Goal: Book appointment/travel/reservation

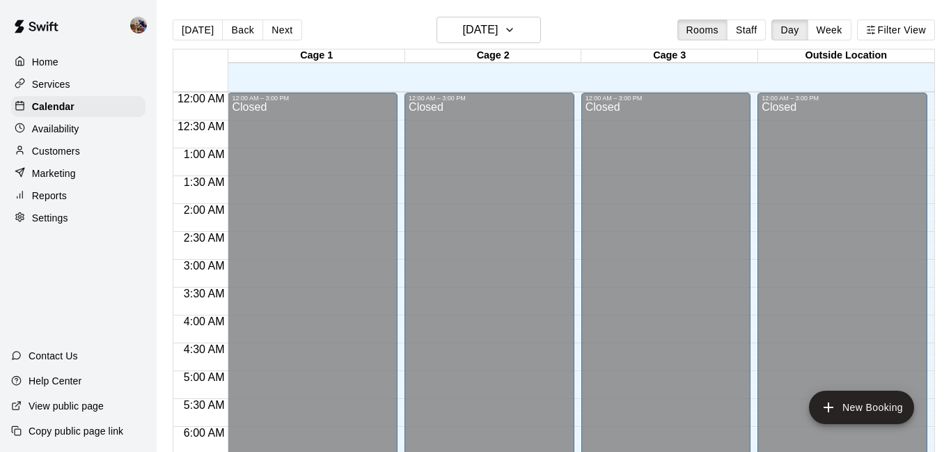
scroll to position [920, 0]
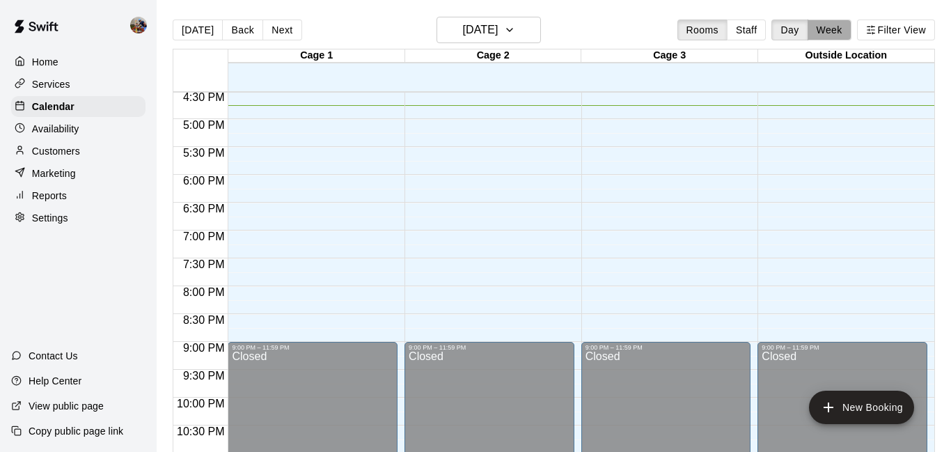
click at [833, 33] on button "Week" at bounding box center [829, 29] width 44 height 21
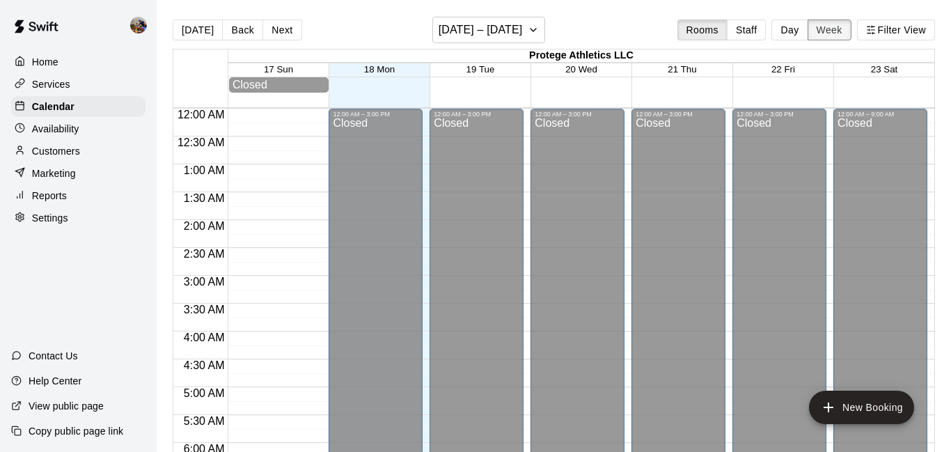
scroll to position [932, 0]
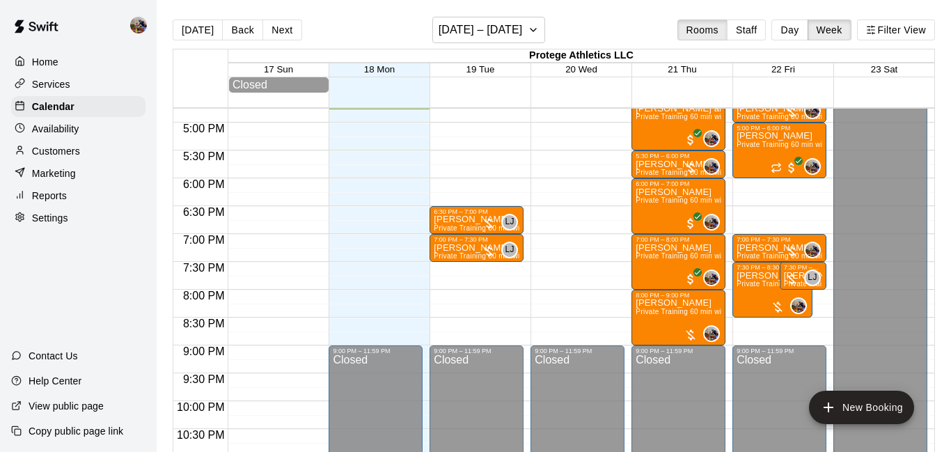
click at [80, 136] on div "Availability" at bounding box center [78, 128] width 134 height 21
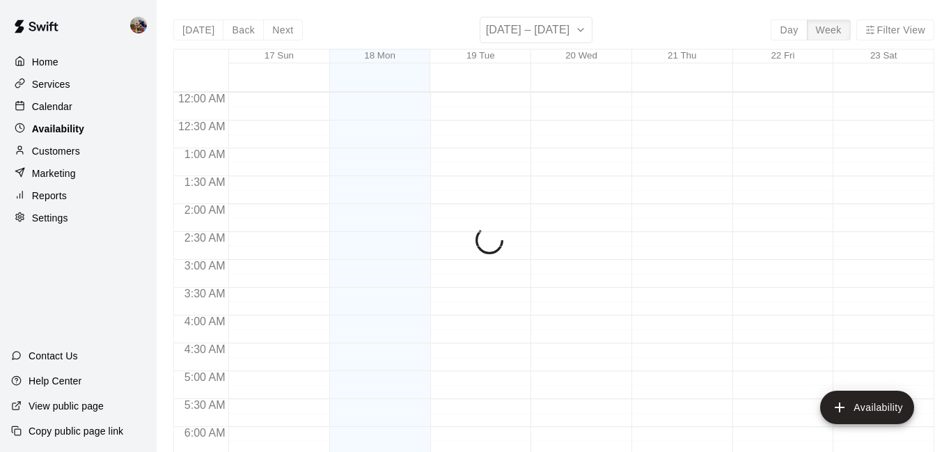
scroll to position [933, 0]
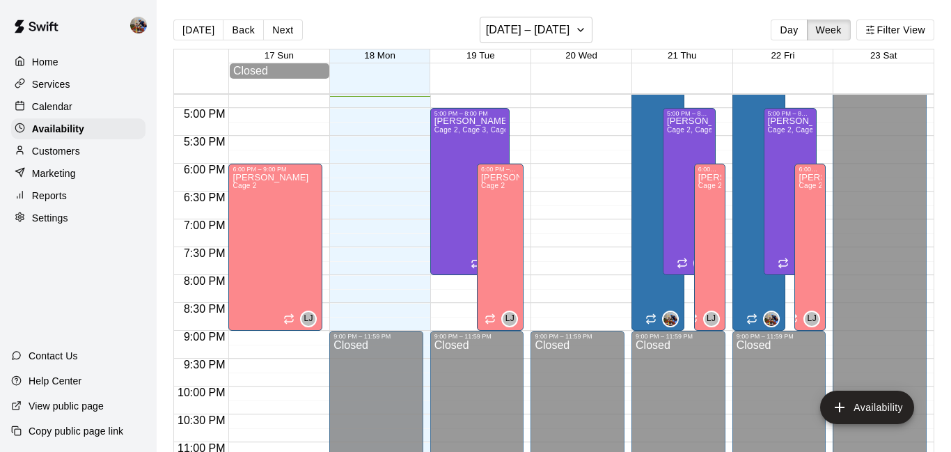
click at [61, 101] on p "Calendar" at bounding box center [52, 107] width 40 height 14
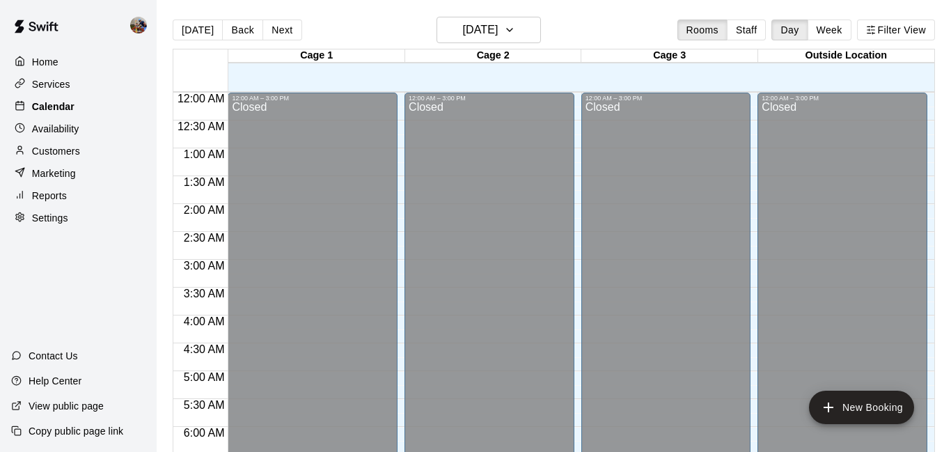
scroll to position [920, 0]
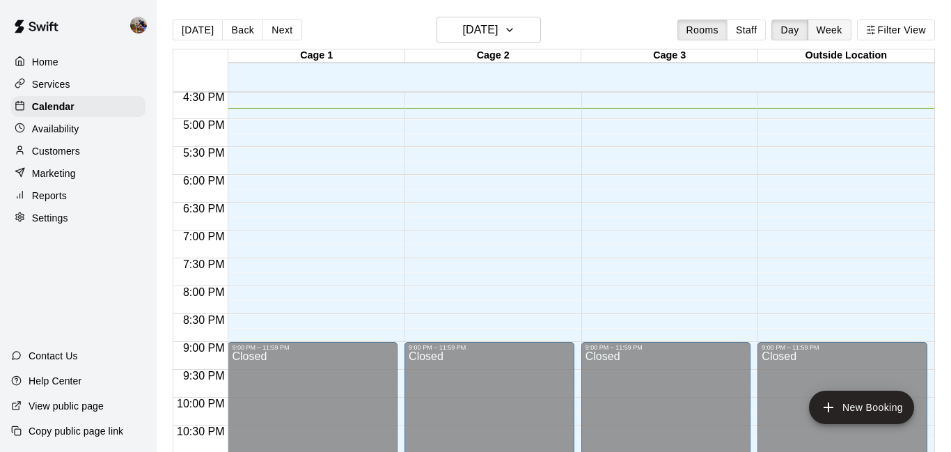
click at [829, 32] on button "Week" at bounding box center [829, 29] width 44 height 21
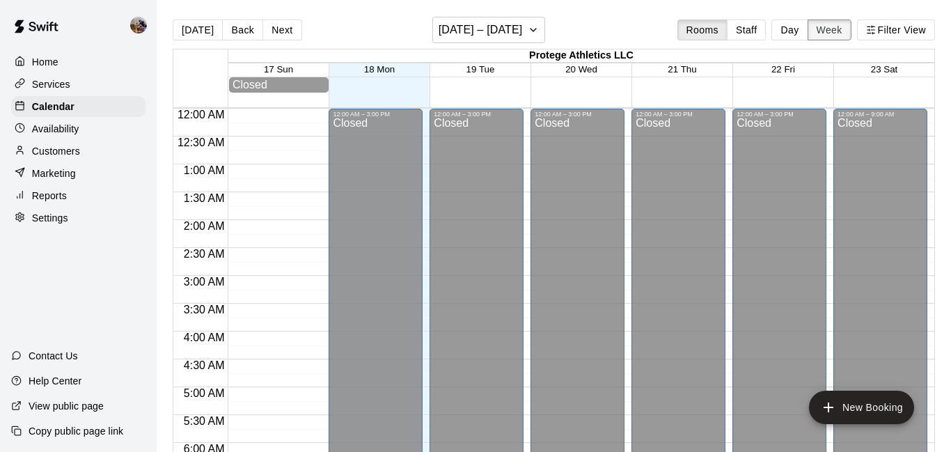
scroll to position [935, 0]
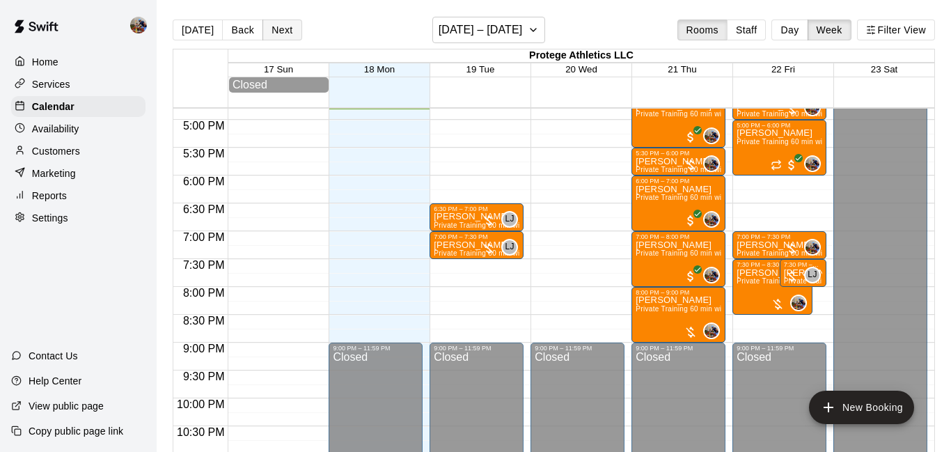
click at [279, 30] on button "Next" at bounding box center [281, 29] width 39 height 21
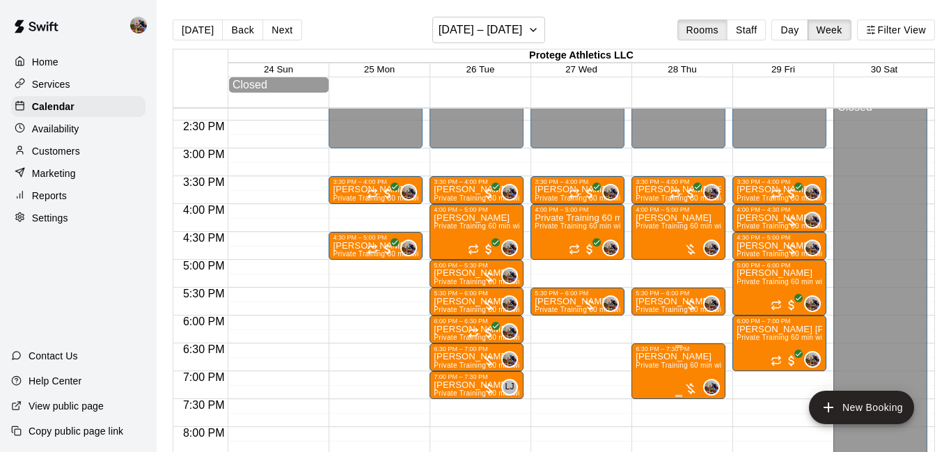
scroll to position [793, 0]
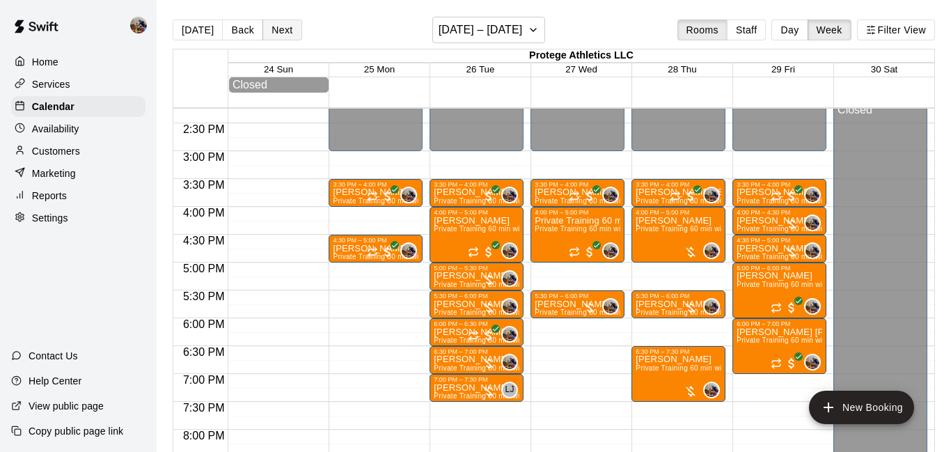
click at [286, 28] on button "Next" at bounding box center [281, 29] width 39 height 21
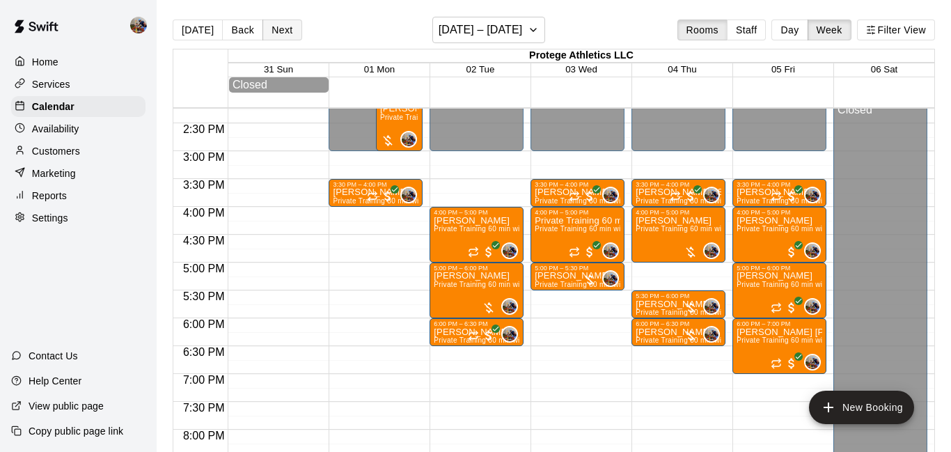
click at [289, 25] on button "Next" at bounding box center [281, 29] width 39 height 21
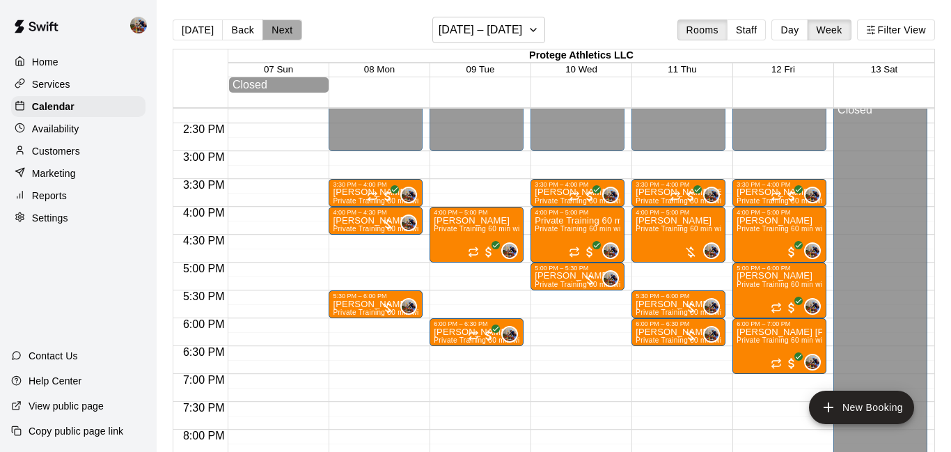
click at [289, 25] on button "Next" at bounding box center [281, 29] width 39 height 21
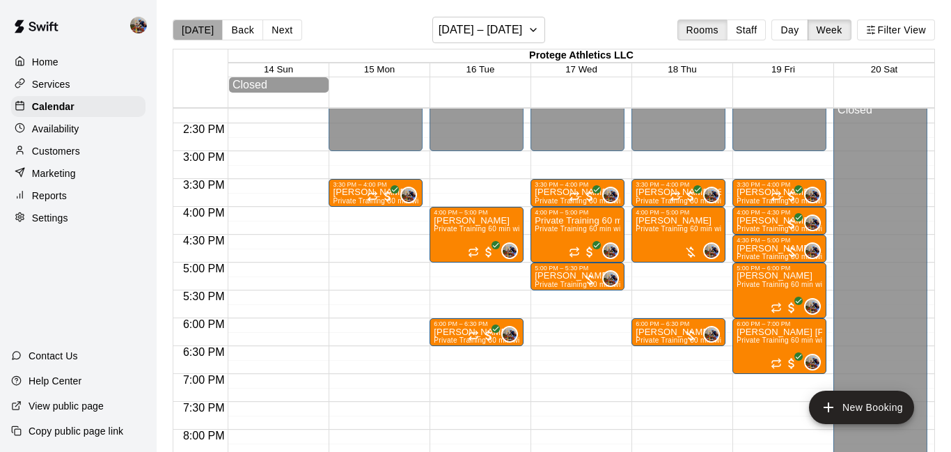
click at [200, 31] on button "[DATE]" at bounding box center [198, 29] width 50 height 21
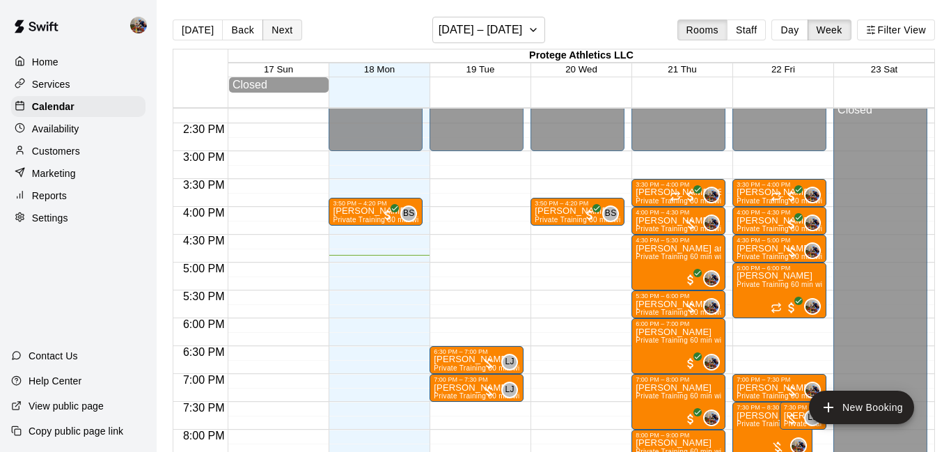
click at [281, 29] on button "Next" at bounding box center [281, 29] width 39 height 21
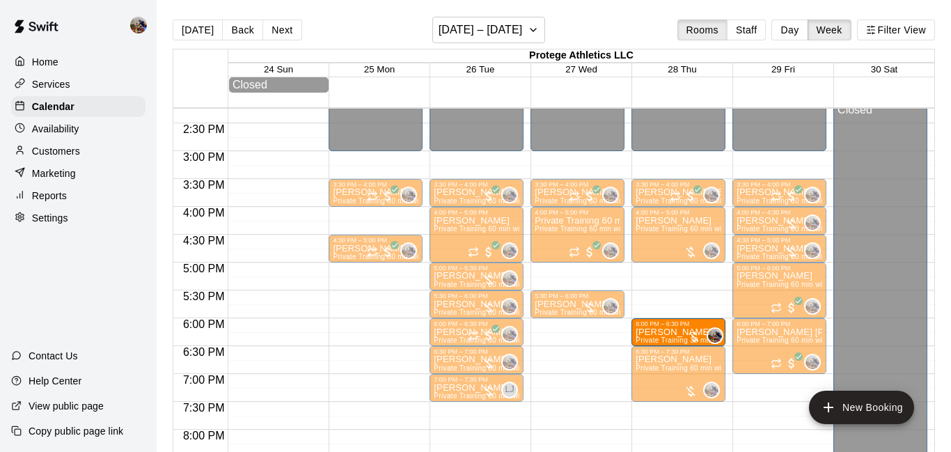
drag, startPoint x: 671, startPoint y: 301, endPoint x: 672, endPoint y: 319, distance: 18.1
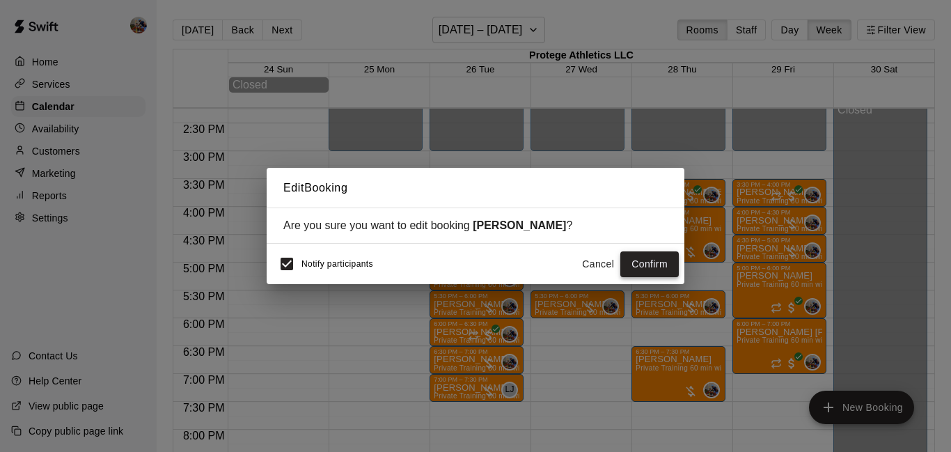
click at [658, 264] on button "Confirm" at bounding box center [649, 264] width 58 height 26
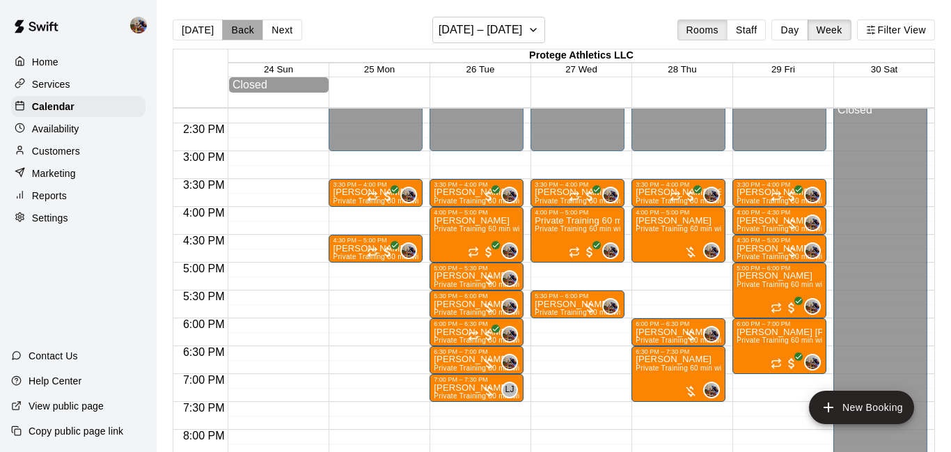
click at [251, 31] on button "Back" at bounding box center [242, 29] width 41 height 21
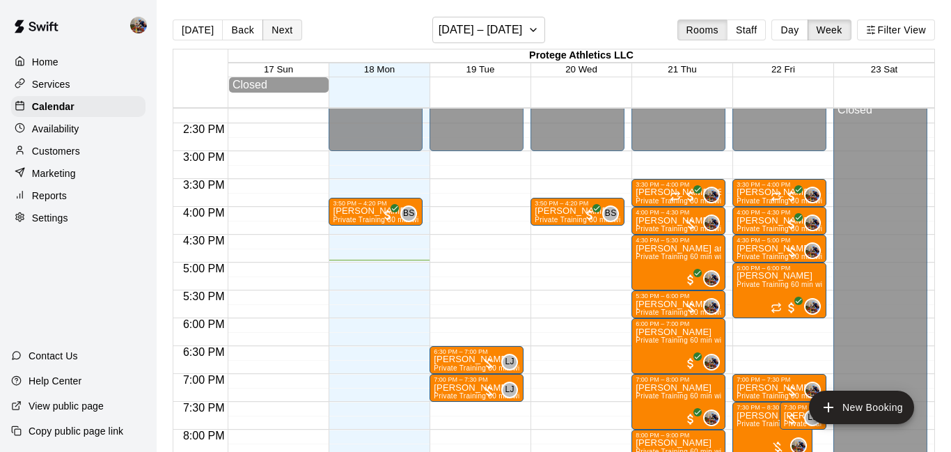
click at [285, 30] on button "Next" at bounding box center [281, 29] width 39 height 21
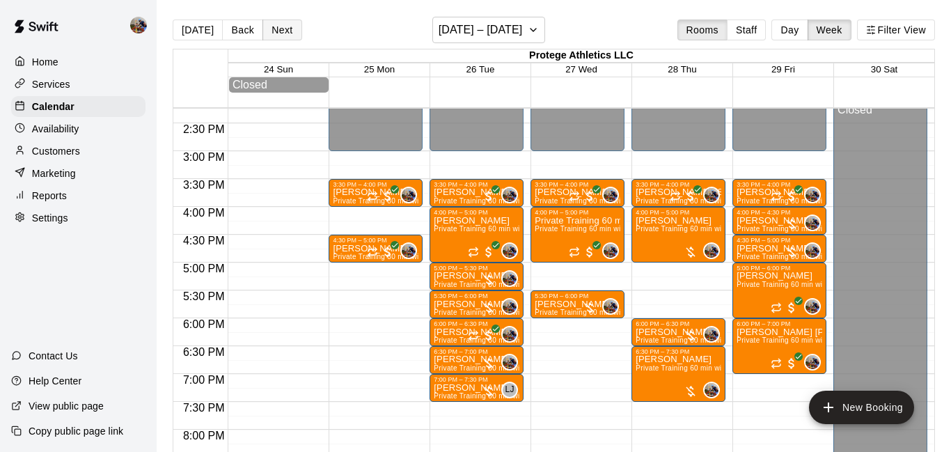
click at [278, 31] on button "Next" at bounding box center [281, 29] width 39 height 21
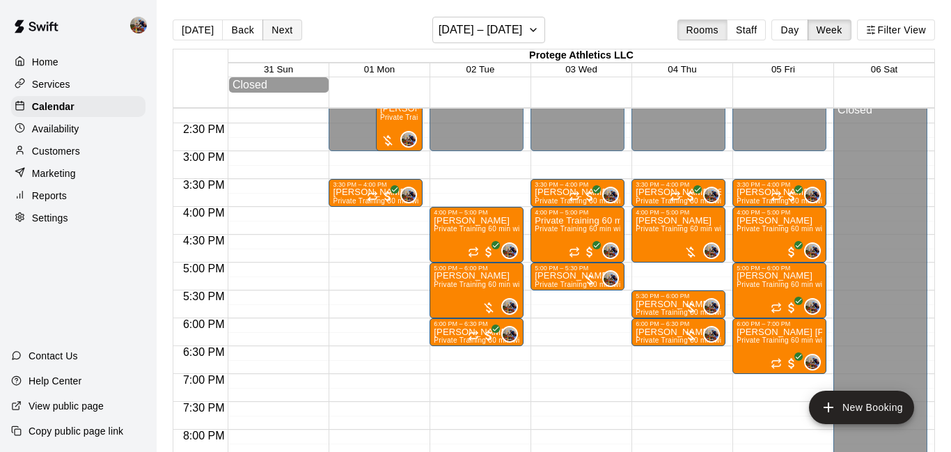
click at [278, 31] on button "Next" at bounding box center [281, 29] width 39 height 21
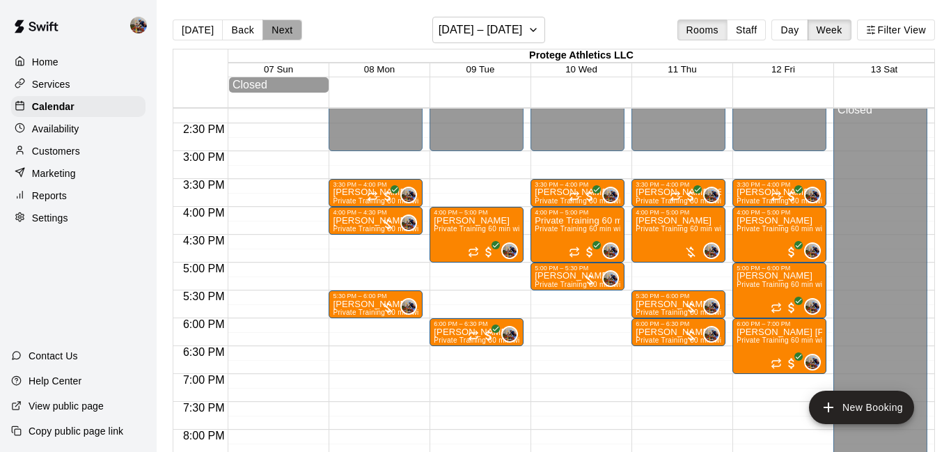
click at [278, 31] on button "Next" at bounding box center [281, 29] width 39 height 21
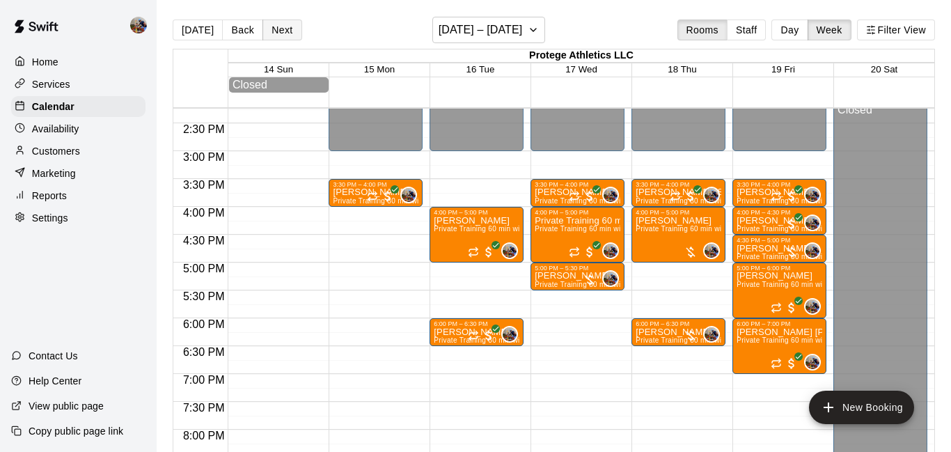
click at [278, 31] on button "Next" at bounding box center [281, 29] width 39 height 21
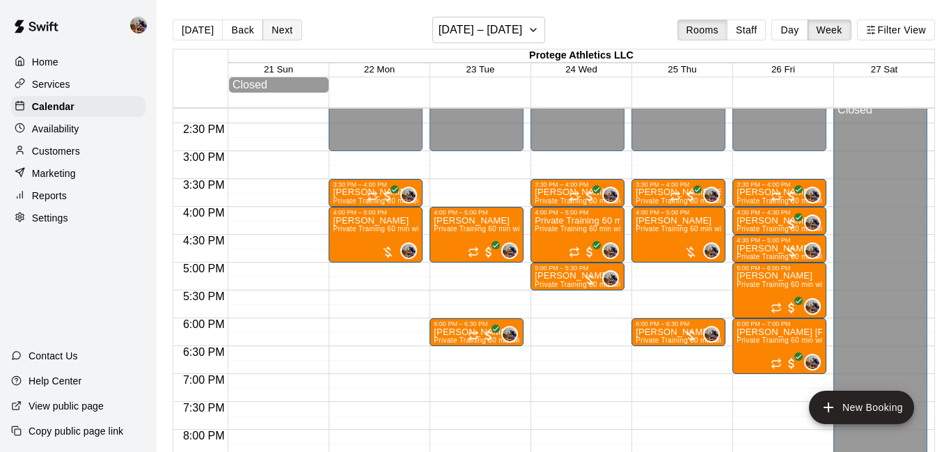
click at [278, 31] on button "Next" at bounding box center [281, 29] width 39 height 21
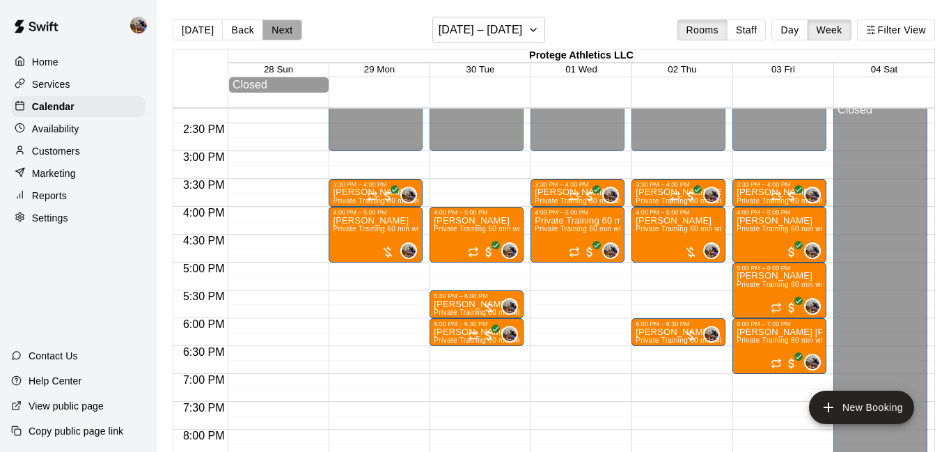
click at [278, 31] on button "Next" at bounding box center [281, 29] width 39 height 21
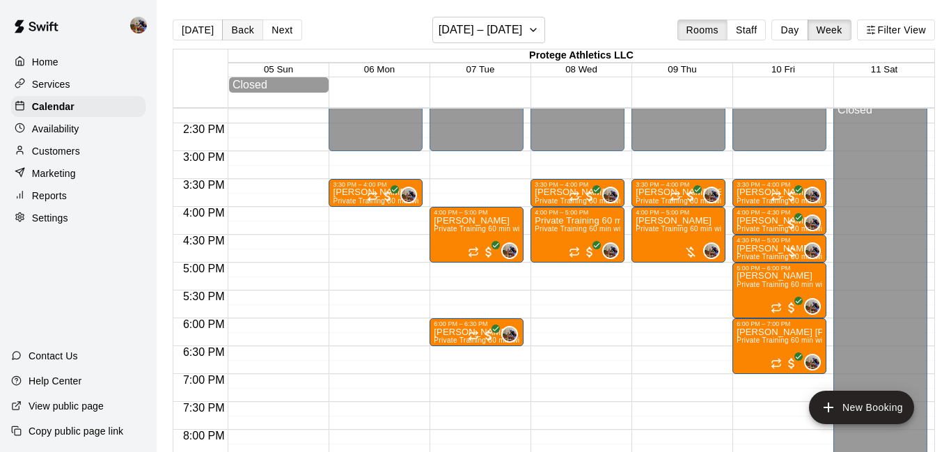
click at [239, 26] on button "Back" at bounding box center [242, 29] width 41 height 21
click at [239, 26] on div "[DATE] Back Next [DATE] – [DATE] Rooms Staff Day Week Filter View Protege Athle…" at bounding box center [554, 243] width 762 height 452
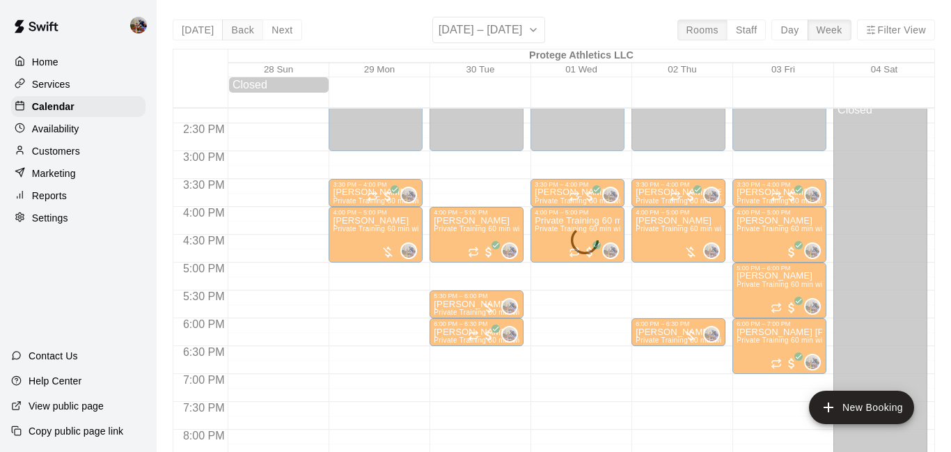
click at [239, 26] on button "Back" at bounding box center [242, 29] width 41 height 21
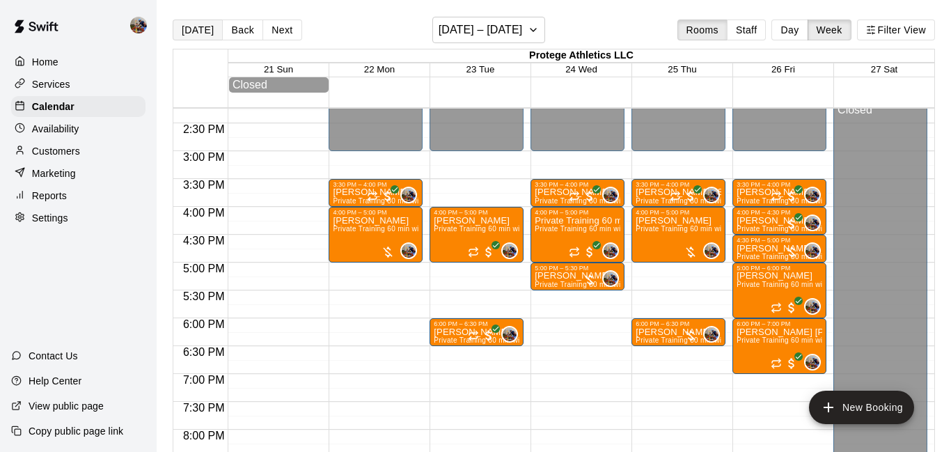
click at [205, 29] on button "[DATE]" at bounding box center [198, 29] width 50 height 21
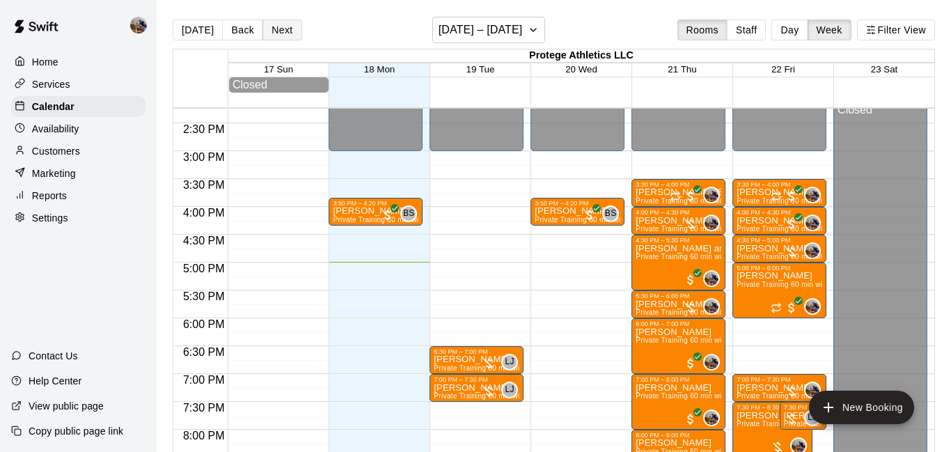
click at [292, 34] on button "Next" at bounding box center [281, 29] width 39 height 21
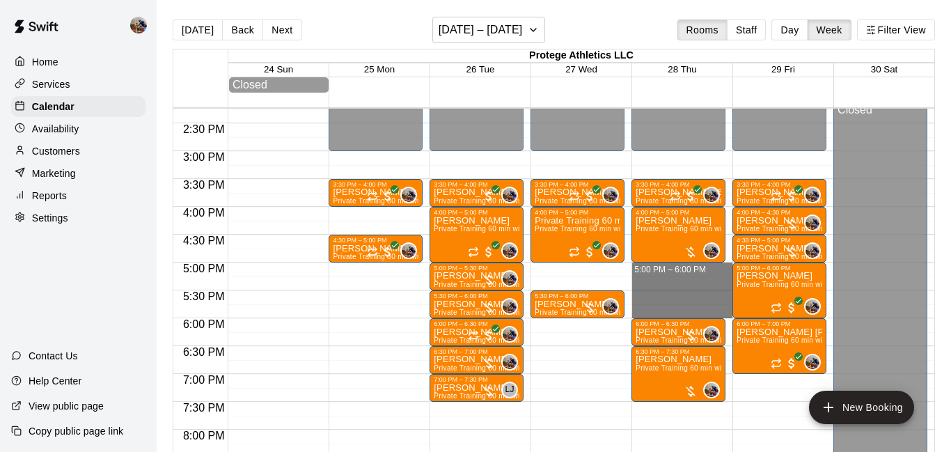
drag, startPoint x: 678, startPoint y: 267, endPoint x: 682, endPoint y: 310, distance: 43.3
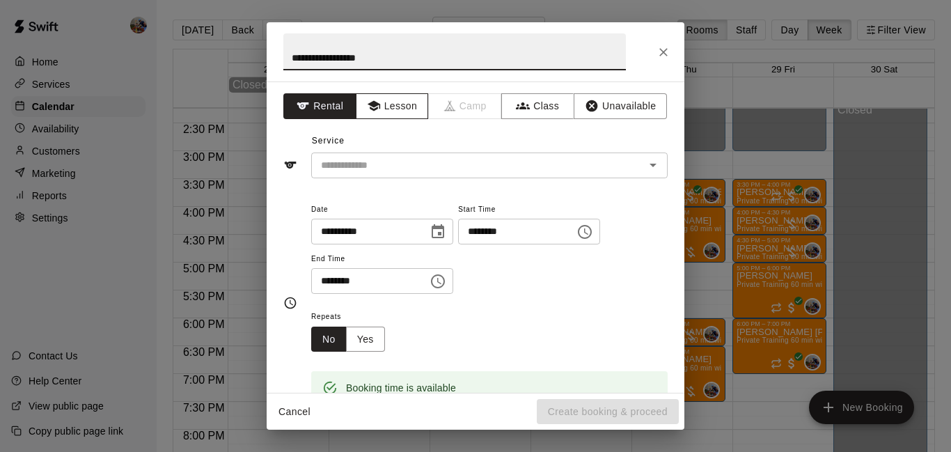
type input "**********"
click at [379, 106] on button "Lesson" at bounding box center [392, 106] width 73 height 26
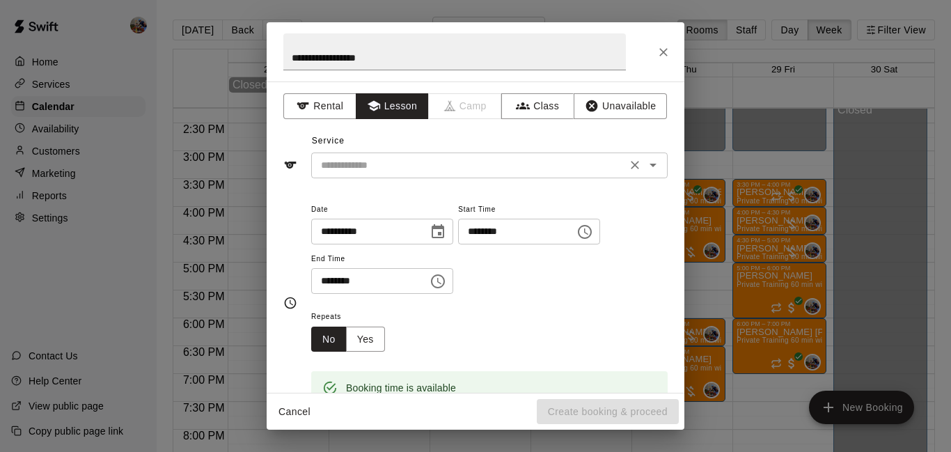
click at [397, 176] on div "​" at bounding box center [489, 165] width 356 height 26
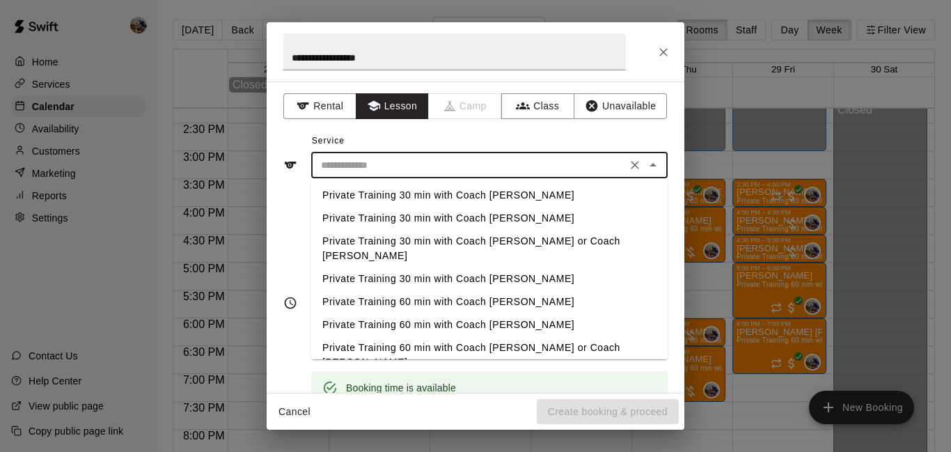
click at [418, 291] on li "Private Training 60 min with Coach [PERSON_NAME]" at bounding box center [489, 301] width 356 height 23
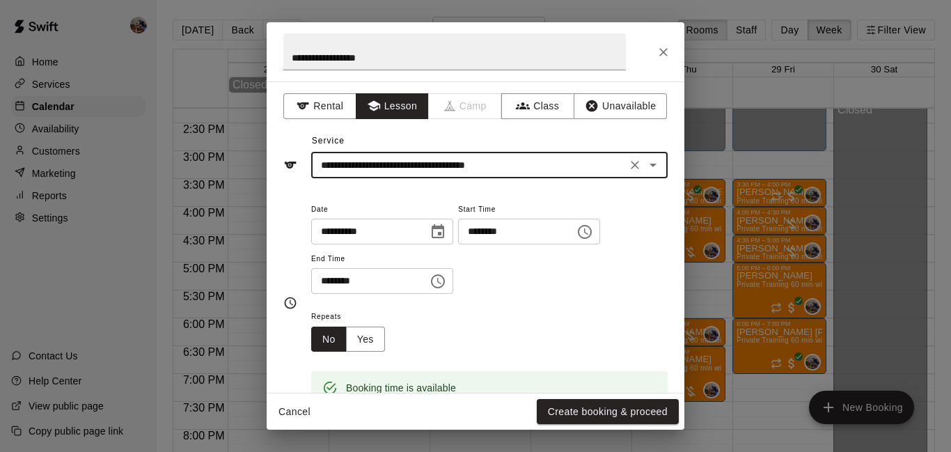
type input "**********"
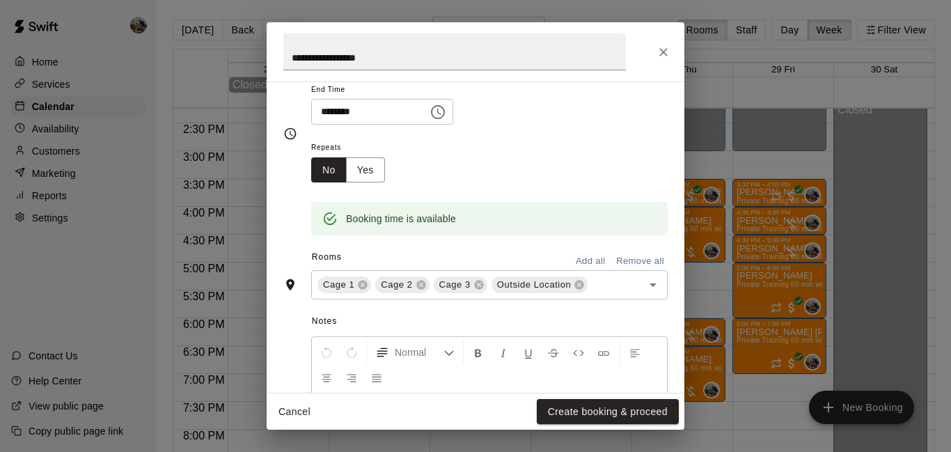
scroll to position [182, 0]
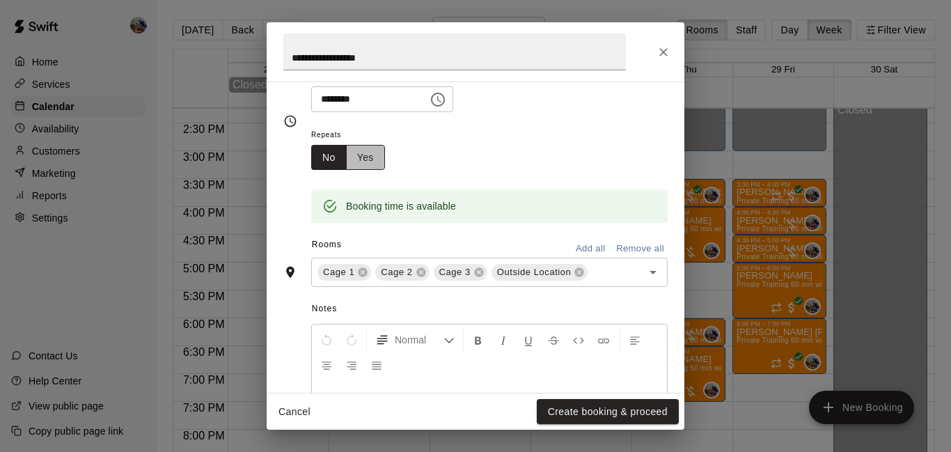
click at [368, 170] on button "Yes" at bounding box center [365, 158] width 39 height 26
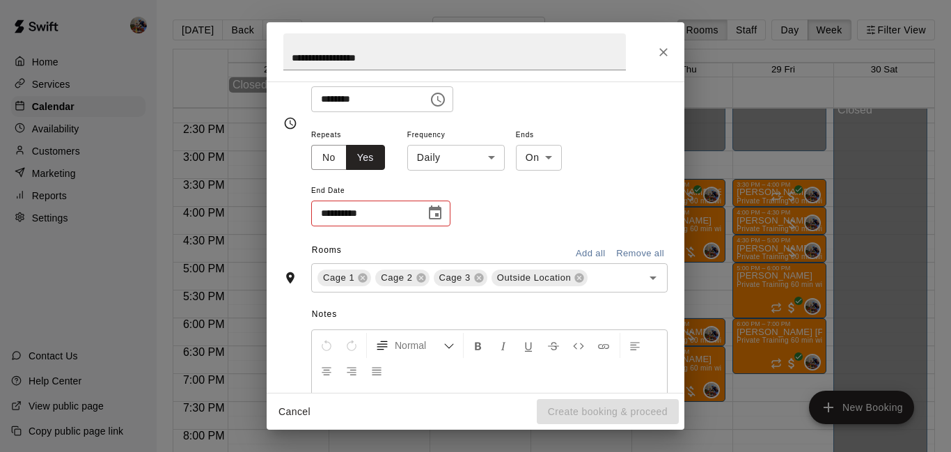
scroll to position [184, 0]
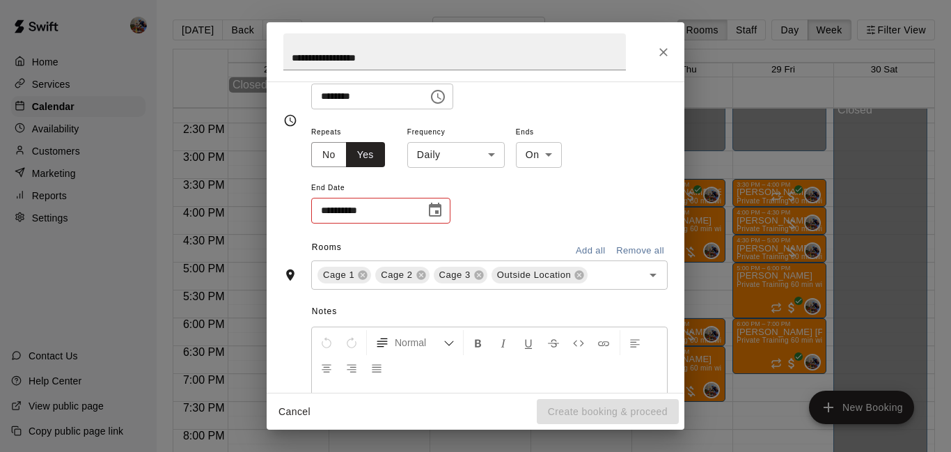
click at [434, 216] on icon "Choose date" at bounding box center [435, 209] width 13 height 14
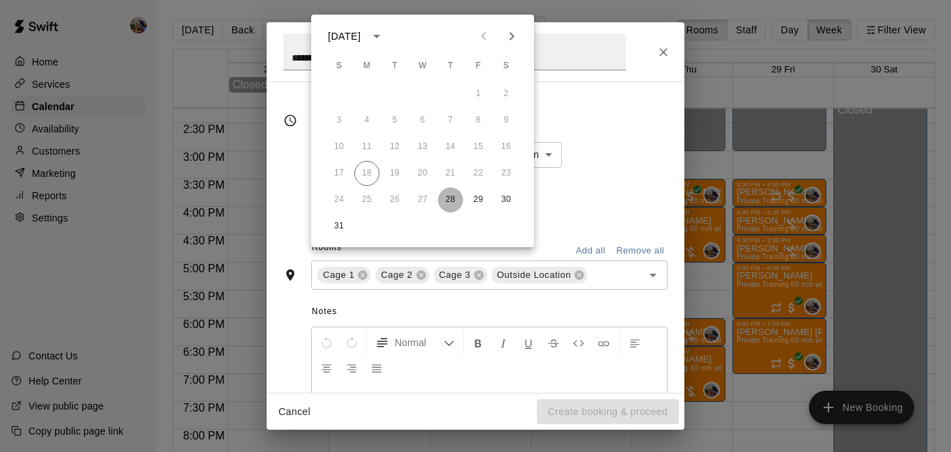
click at [451, 204] on button "28" at bounding box center [450, 199] width 25 height 25
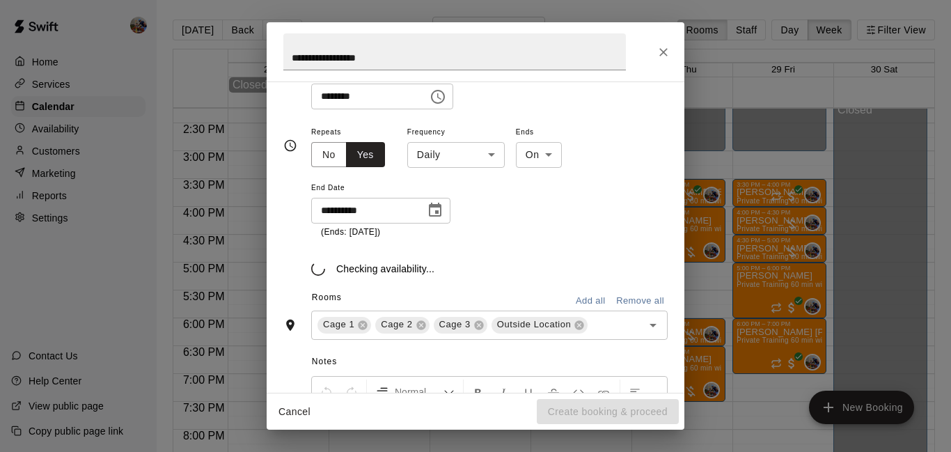
type input "**********"
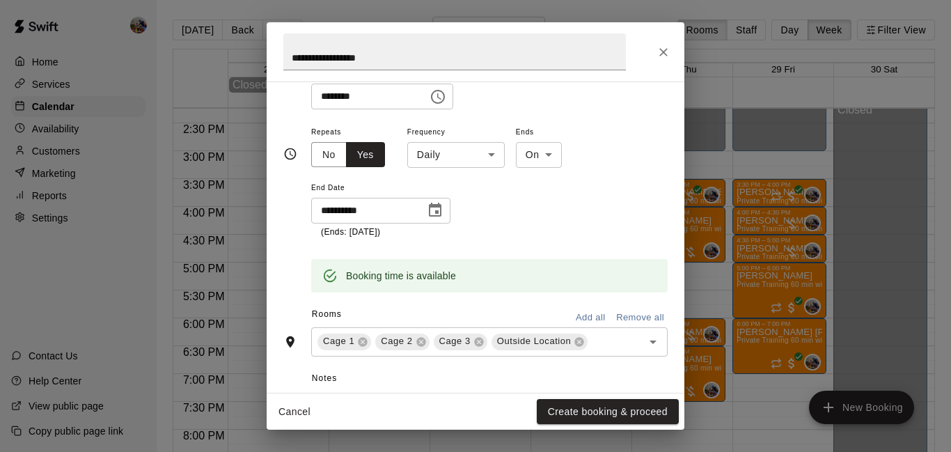
scroll to position [217, 0]
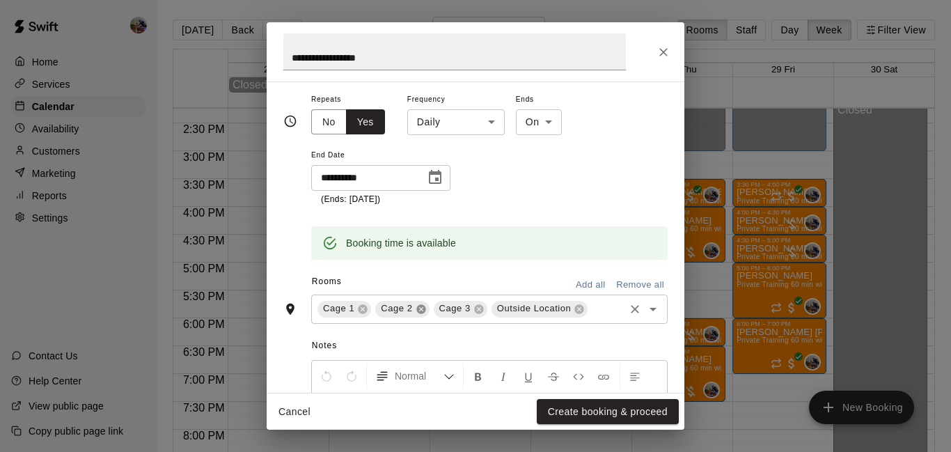
click at [418, 313] on icon at bounding box center [420, 308] width 9 height 9
click at [416, 313] on icon at bounding box center [420, 308] width 9 height 9
click at [461, 313] on icon at bounding box center [463, 308] width 9 height 9
click at [479, 164] on body "Home Services Calendar Availability Customers Marketing Reports Settings Contac…" at bounding box center [475, 237] width 951 height 474
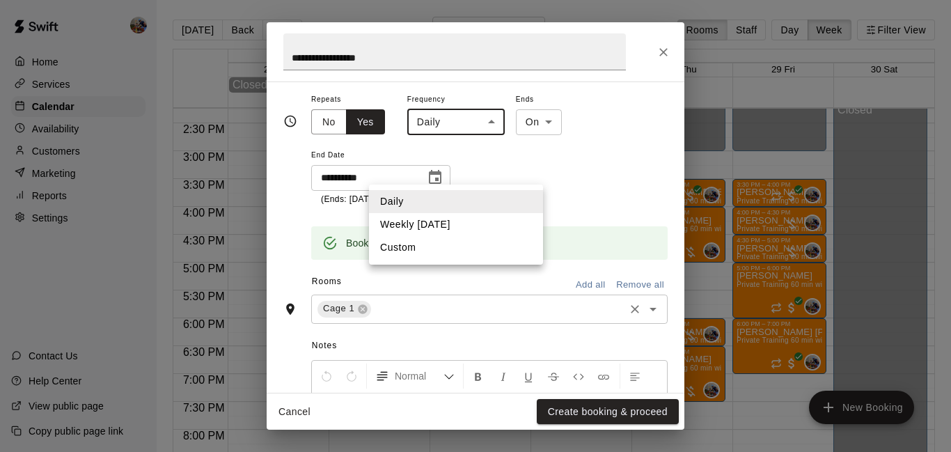
click at [450, 223] on li "Weekly [DATE]" at bounding box center [456, 224] width 174 height 23
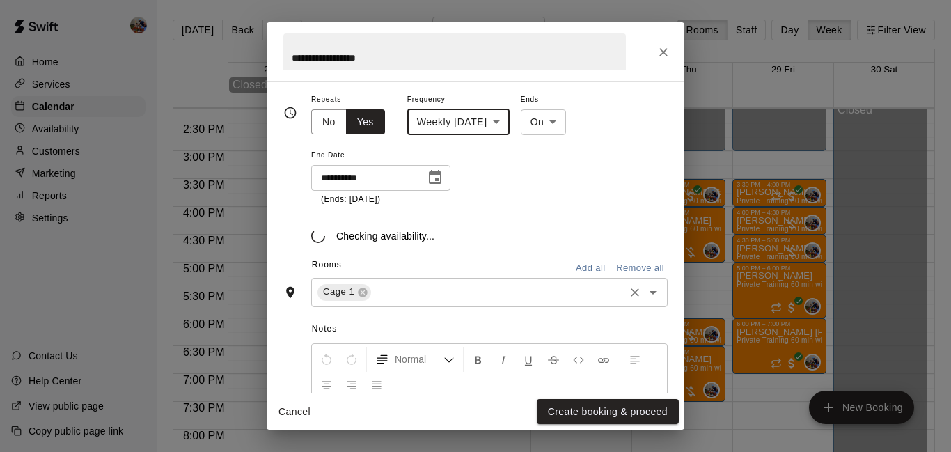
type input "******"
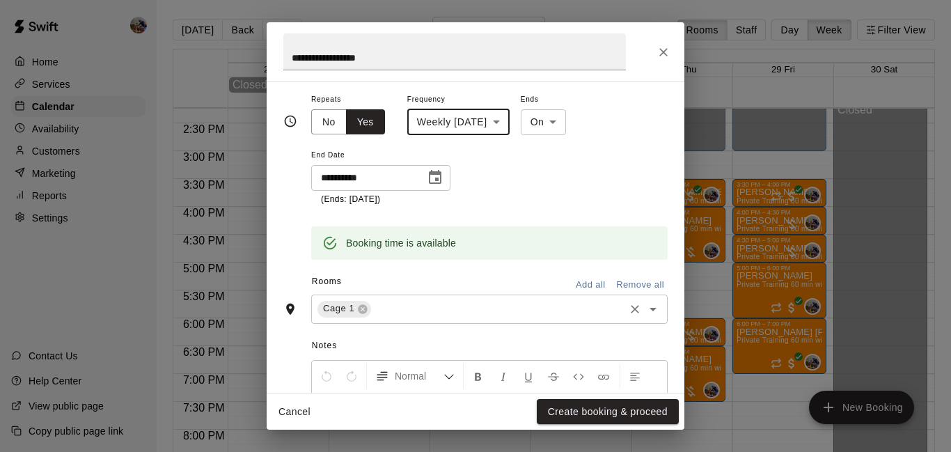
click at [432, 186] on icon "Choose date, selected date is Aug 28, 2025" at bounding box center [435, 177] width 17 height 17
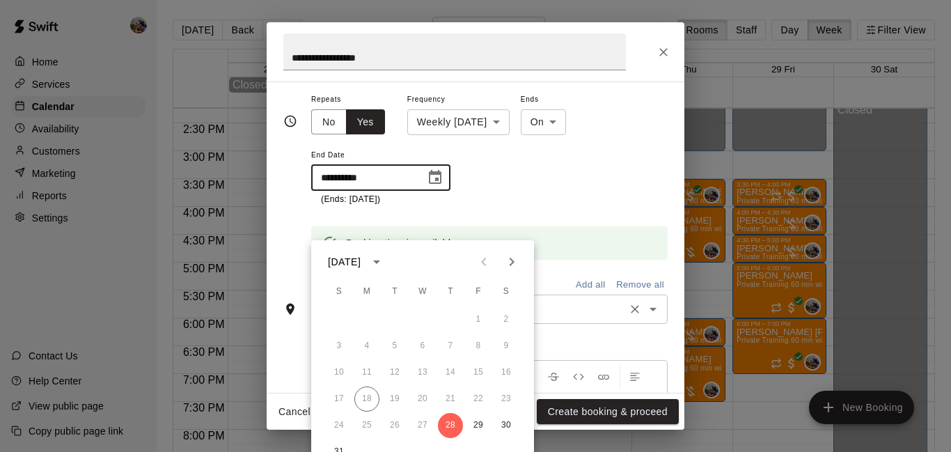
click at [504, 256] on icon "Next month" at bounding box center [511, 261] width 17 height 17
click at [419, 429] on button "31" at bounding box center [422, 425] width 25 height 25
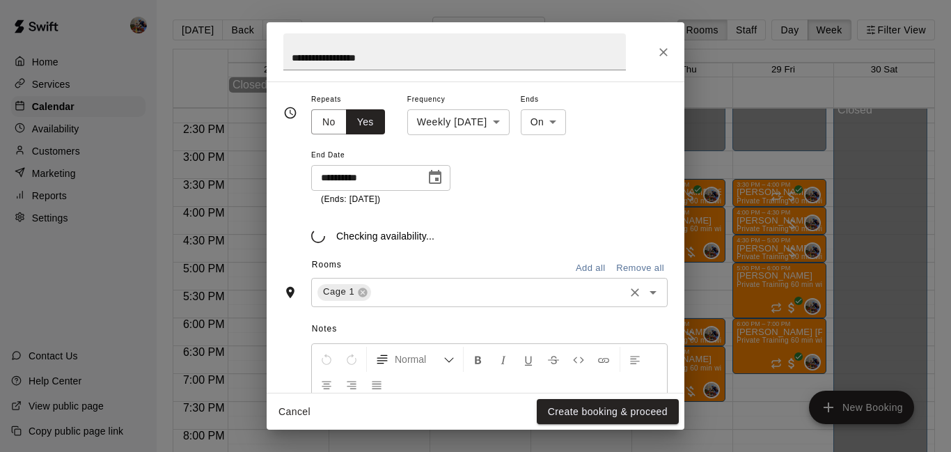
type input "**********"
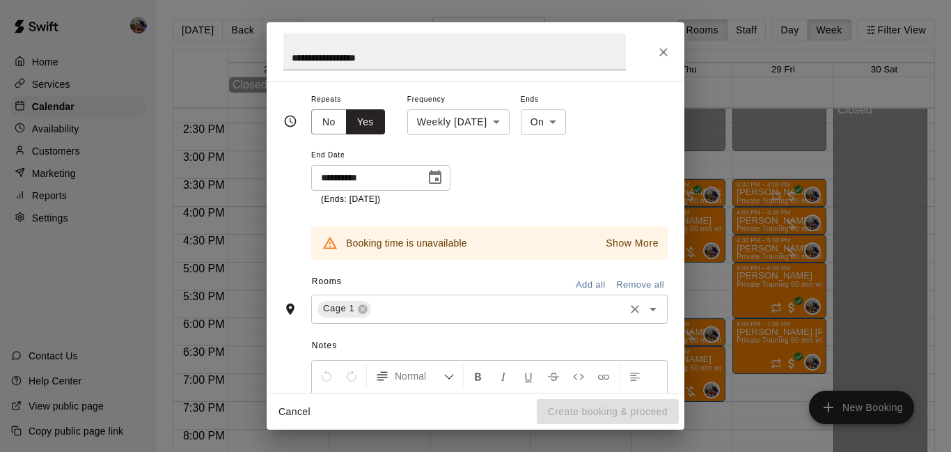
click at [641, 251] on p "Show More" at bounding box center [631, 243] width 53 height 15
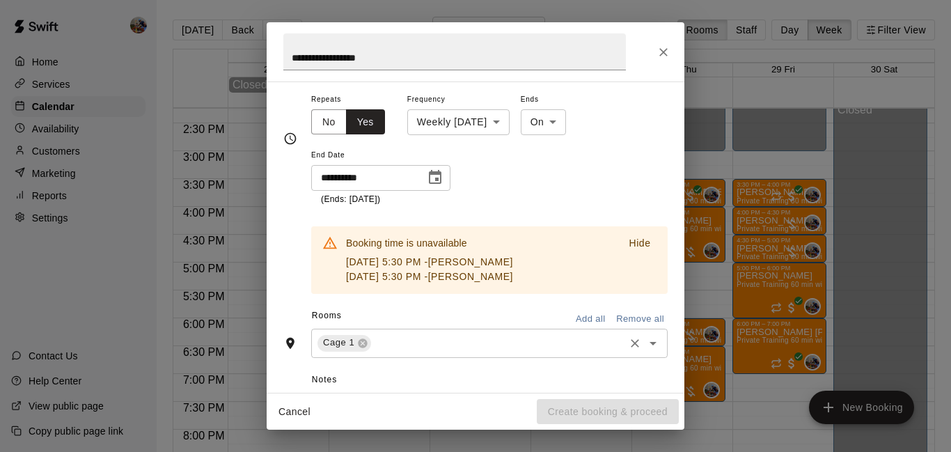
scroll to position [235, 0]
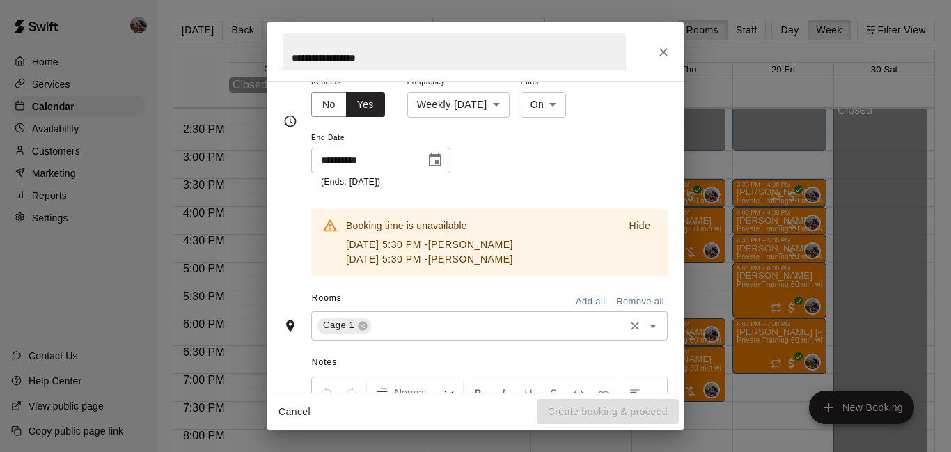
click at [635, 233] on p "Hide" at bounding box center [639, 225] width 22 height 15
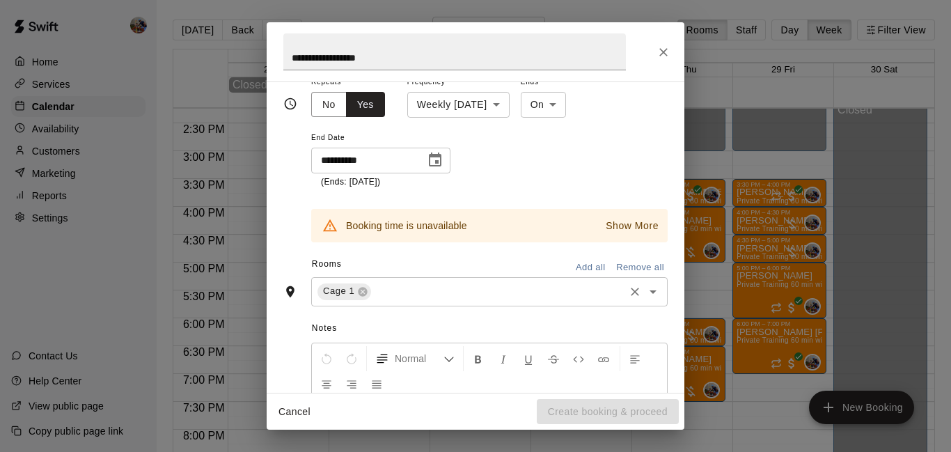
scroll to position [217, 0]
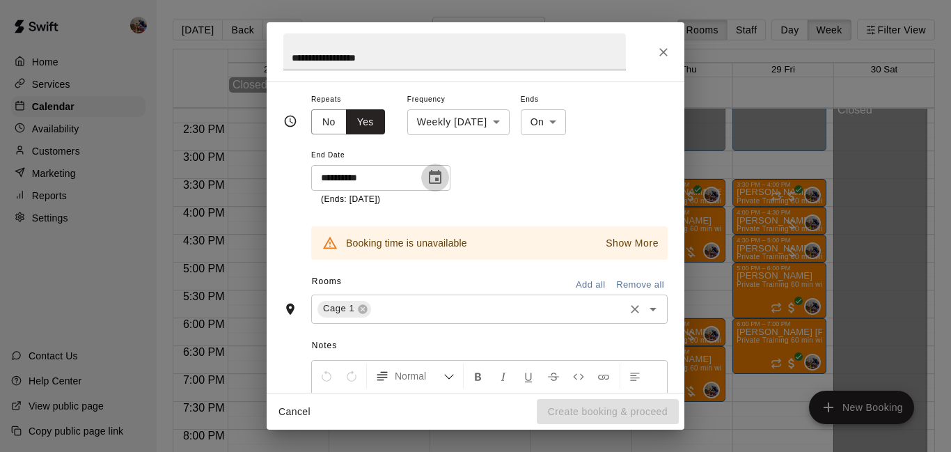
click at [436, 186] on icon "Choose date, selected date is Dec 31, 2025" at bounding box center [435, 177] width 17 height 17
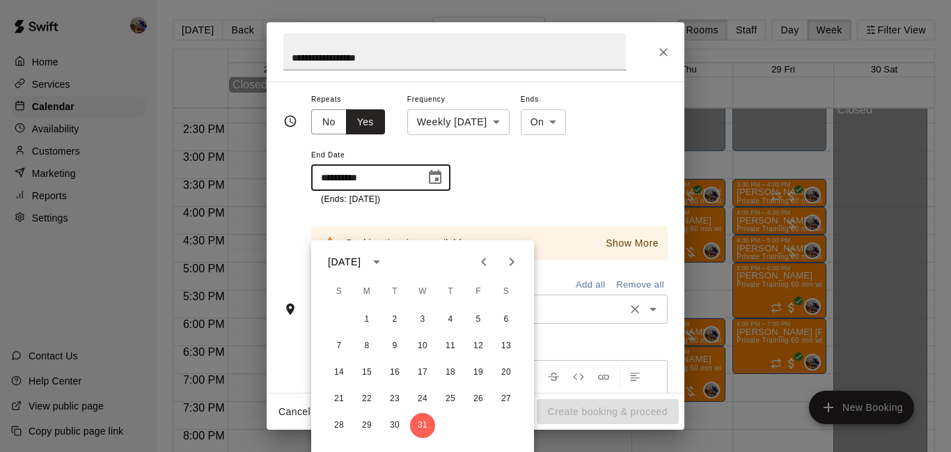
click at [477, 264] on icon "Previous month" at bounding box center [483, 261] width 17 height 17
click at [488, 260] on icon "Previous month" at bounding box center [483, 261] width 17 height 17
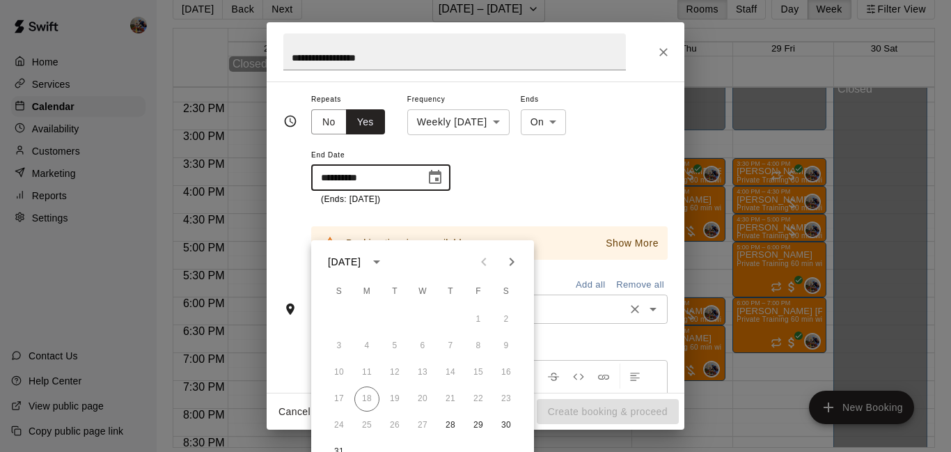
click at [512, 260] on icon "Next month" at bounding box center [511, 261] width 5 height 8
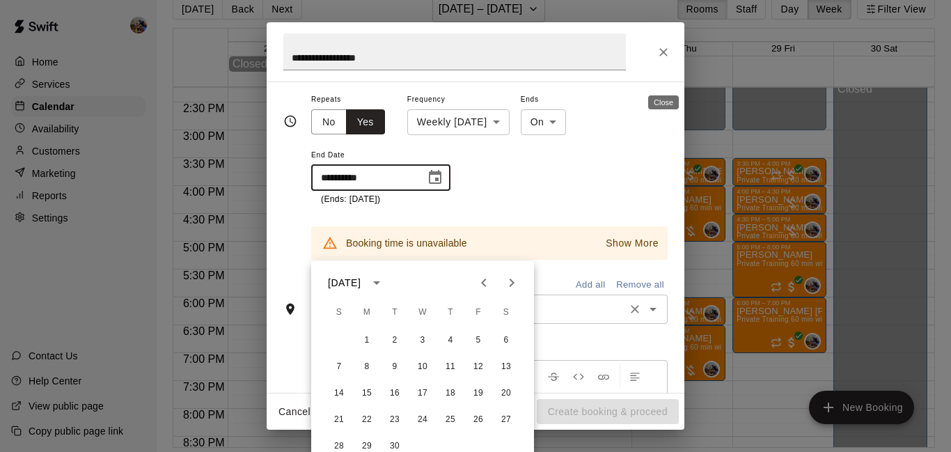
click at [658, 49] on icon "Close" at bounding box center [663, 52] width 14 height 14
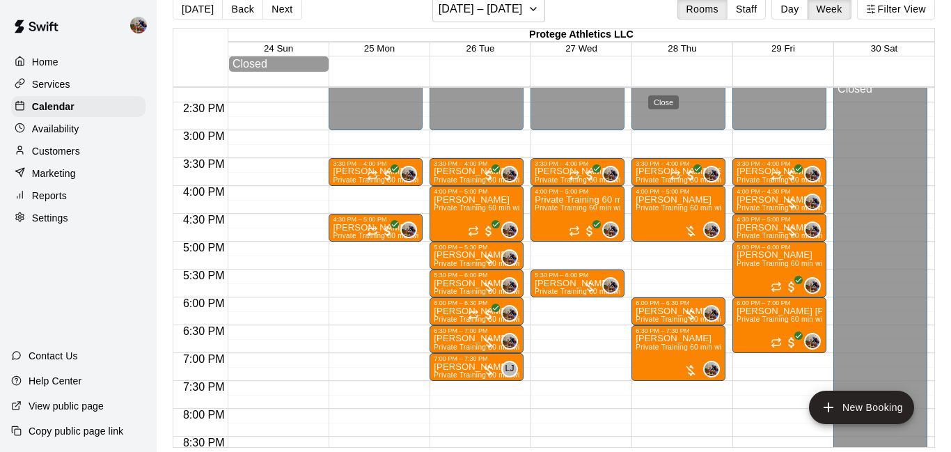
scroll to position [22, 0]
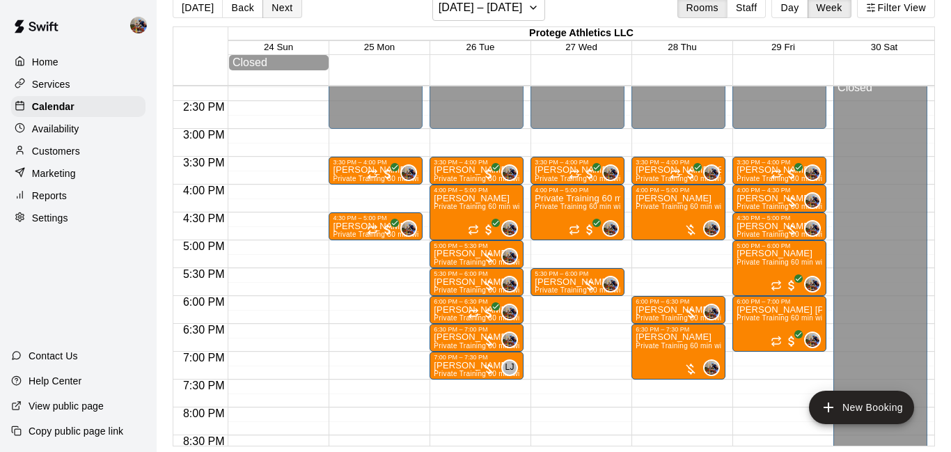
click at [287, 6] on button "Next" at bounding box center [281, 7] width 39 height 21
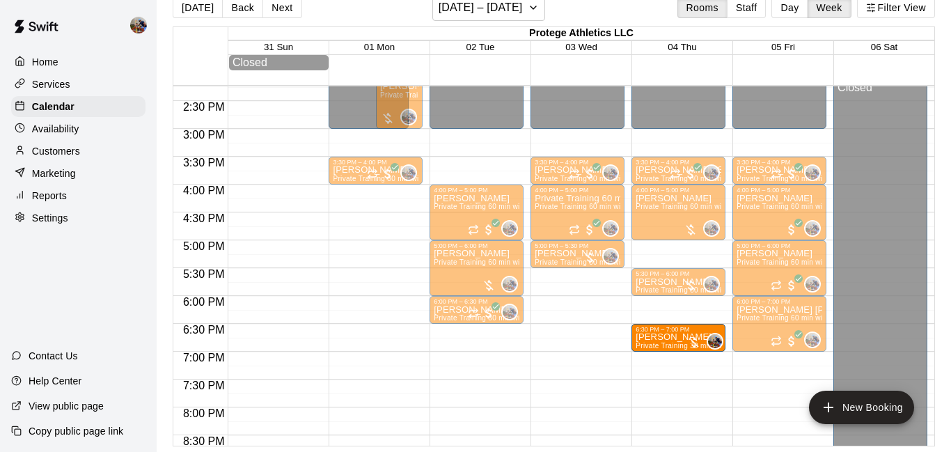
drag, startPoint x: 665, startPoint y: 303, endPoint x: 662, endPoint y: 340, distance: 36.3
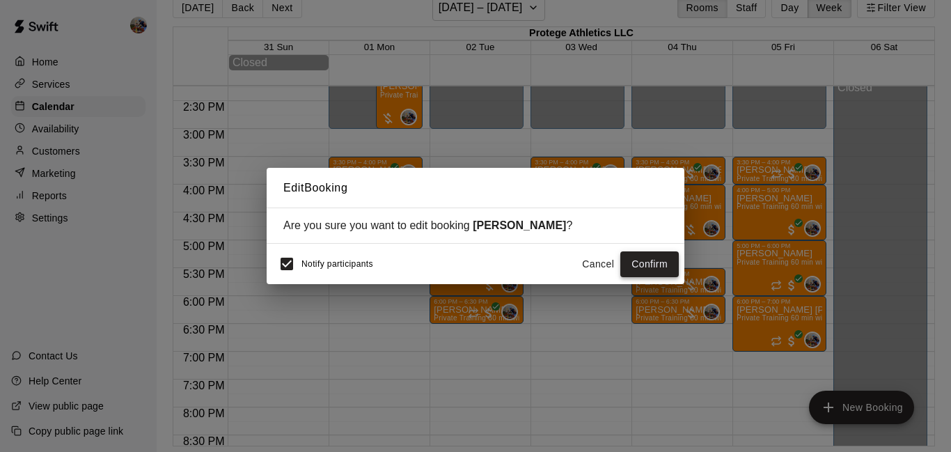
click at [664, 267] on button "Confirm" at bounding box center [649, 264] width 58 height 26
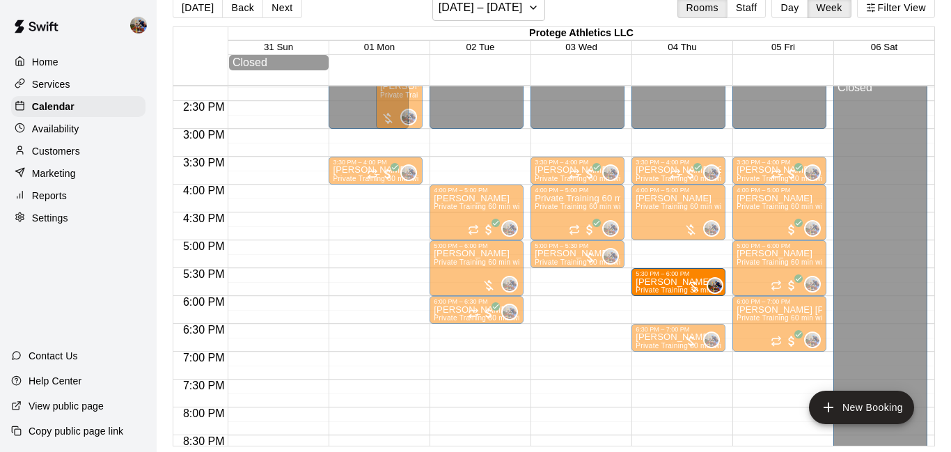
drag, startPoint x: 665, startPoint y: 273, endPoint x: 673, endPoint y: 282, distance: 11.9
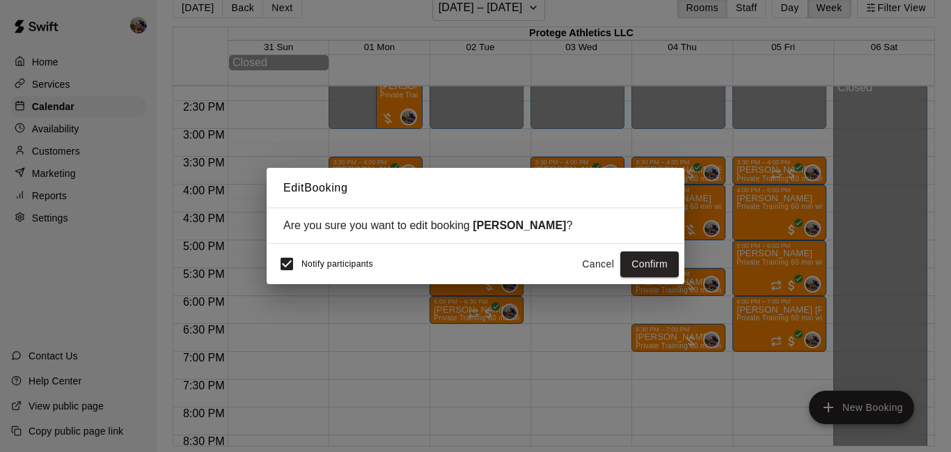
click at [602, 260] on button "Cancel" at bounding box center [597, 264] width 45 height 26
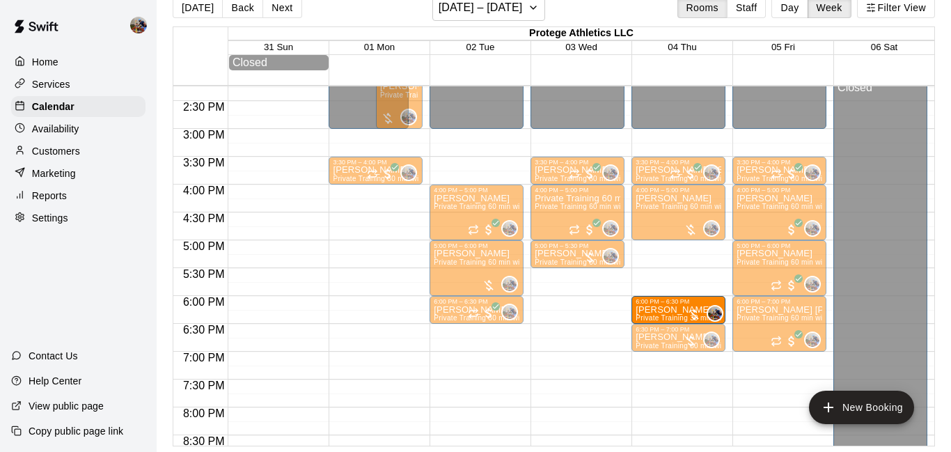
drag, startPoint x: 663, startPoint y: 279, endPoint x: 663, endPoint y: 318, distance: 39.0
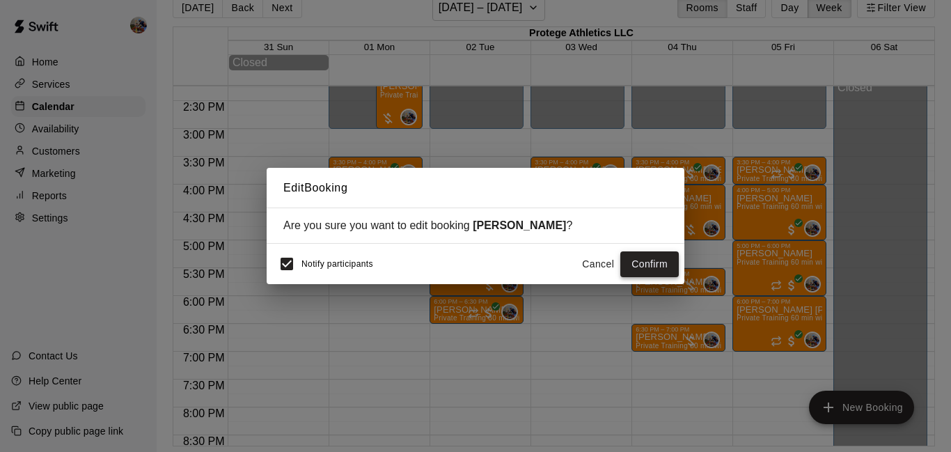
click at [656, 261] on button "Confirm" at bounding box center [649, 264] width 58 height 26
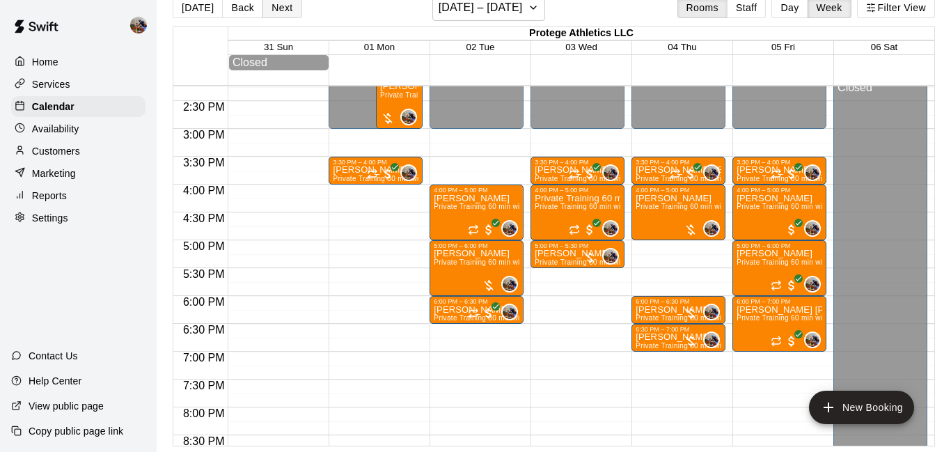
click at [285, 15] on button "Next" at bounding box center [281, 7] width 39 height 21
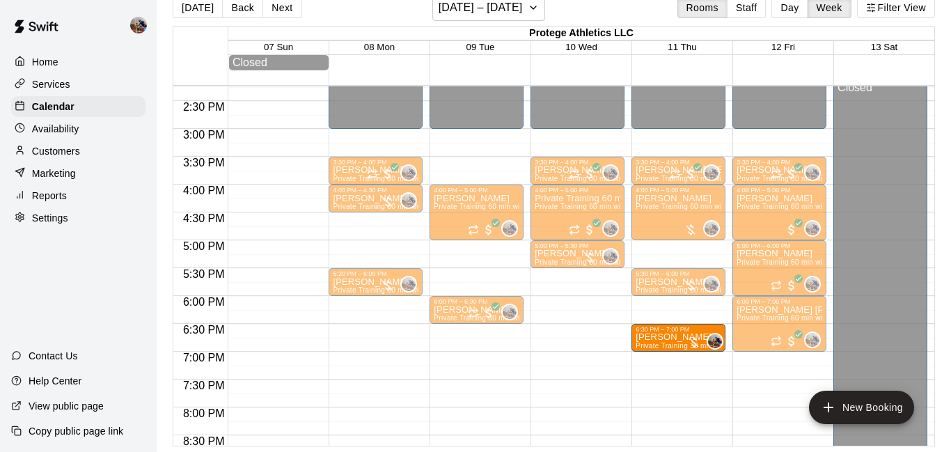
drag, startPoint x: 660, startPoint y: 304, endPoint x: 658, endPoint y: 341, distance: 36.9
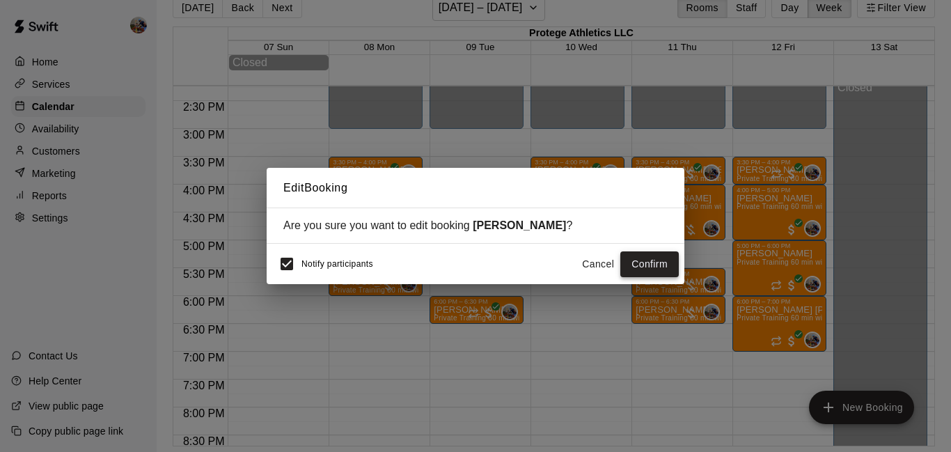
click at [647, 260] on button "Confirm" at bounding box center [649, 264] width 58 height 26
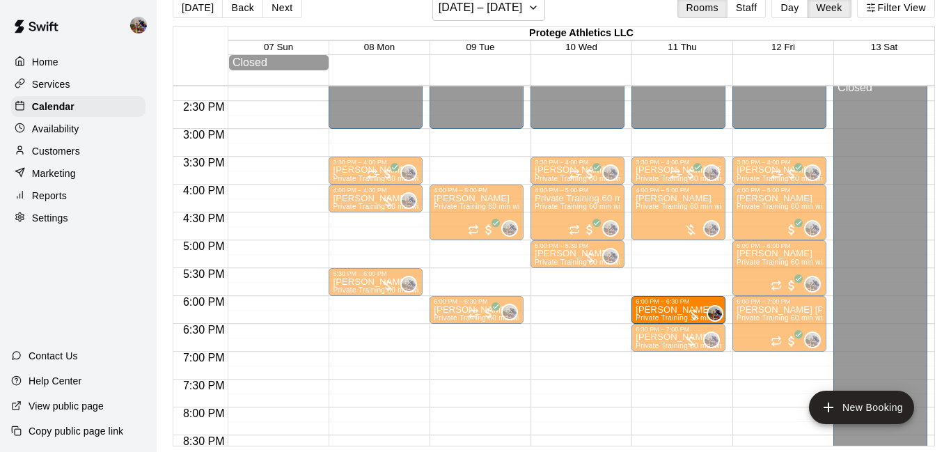
drag, startPoint x: 660, startPoint y: 278, endPoint x: 665, endPoint y: 308, distance: 31.0
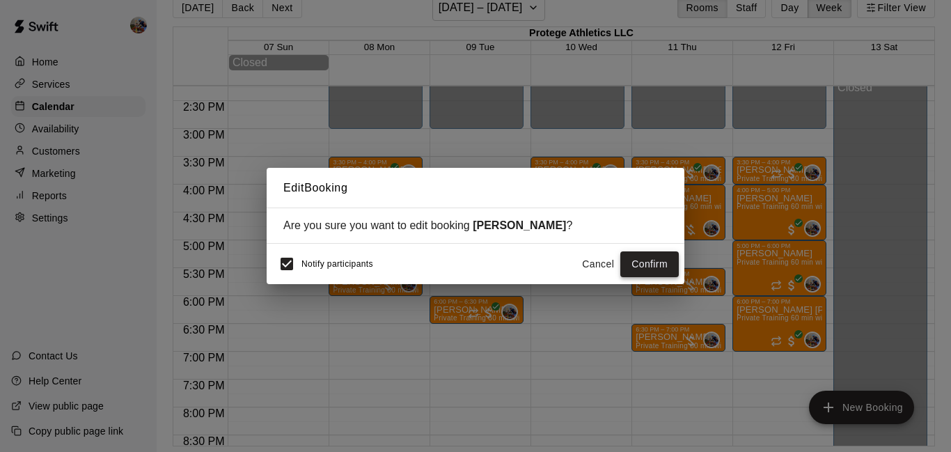
click at [655, 260] on button "Confirm" at bounding box center [649, 264] width 58 height 26
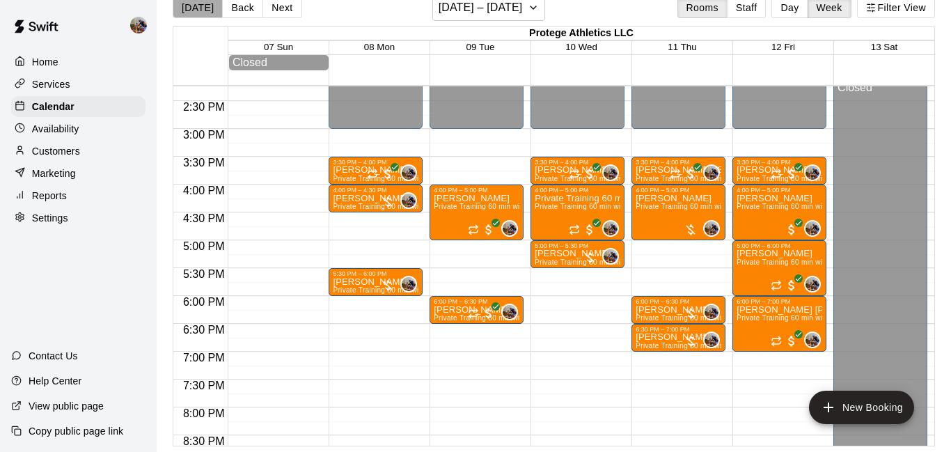
click at [200, 13] on button "[DATE]" at bounding box center [198, 7] width 50 height 21
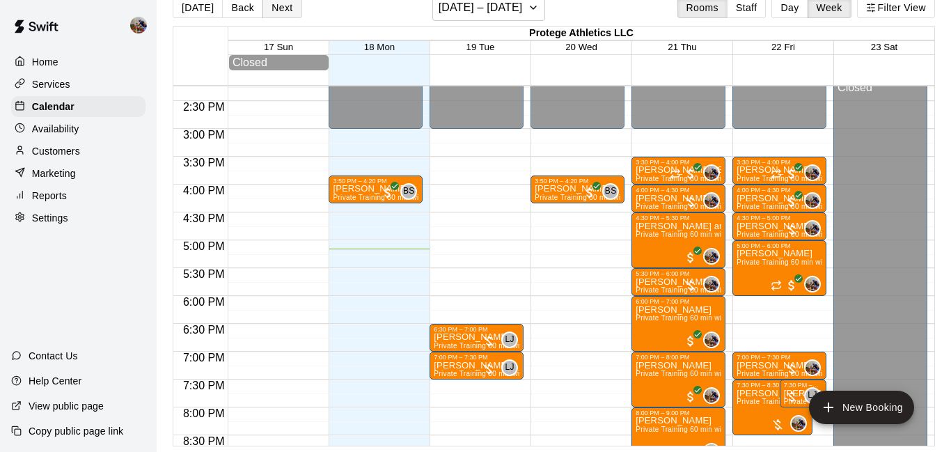
click at [291, 5] on button "Next" at bounding box center [281, 7] width 39 height 21
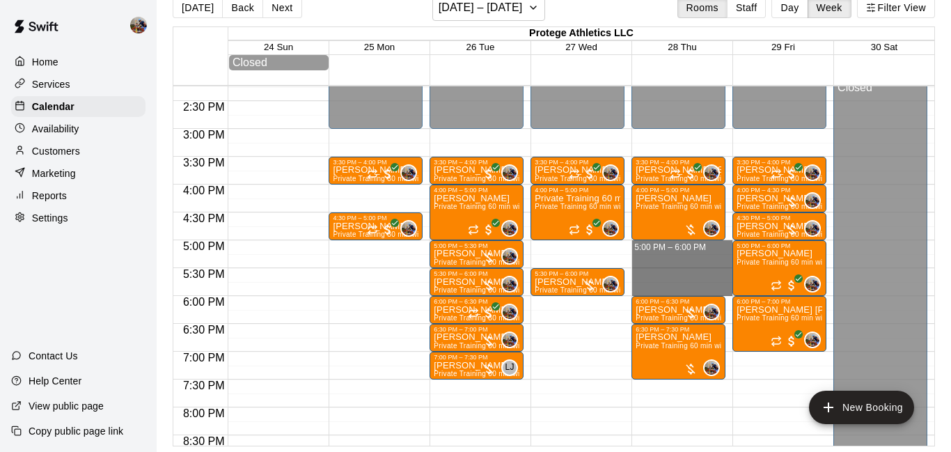
drag, startPoint x: 694, startPoint y: 244, endPoint x: 699, endPoint y: 286, distance: 42.1
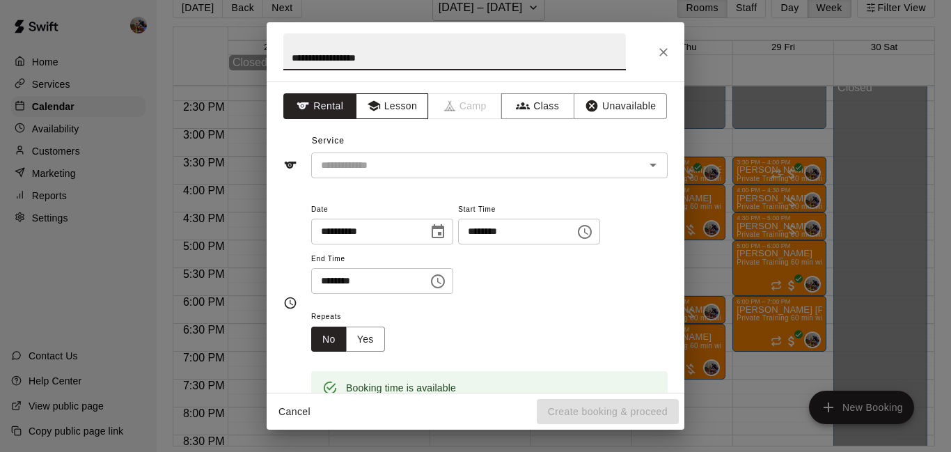
type input "**********"
click at [402, 111] on button "Lesson" at bounding box center [392, 106] width 73 height 26
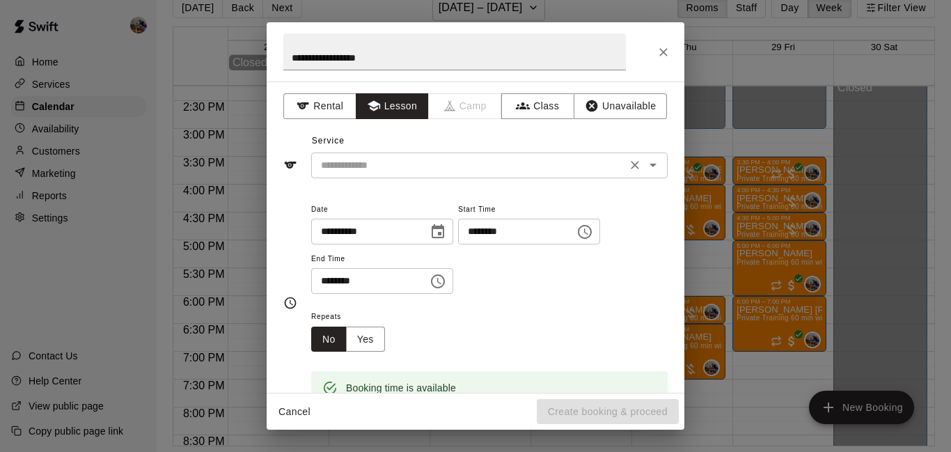
click at [452, 161] on input "text" at bounding box center [468, 165] width 307 height 17
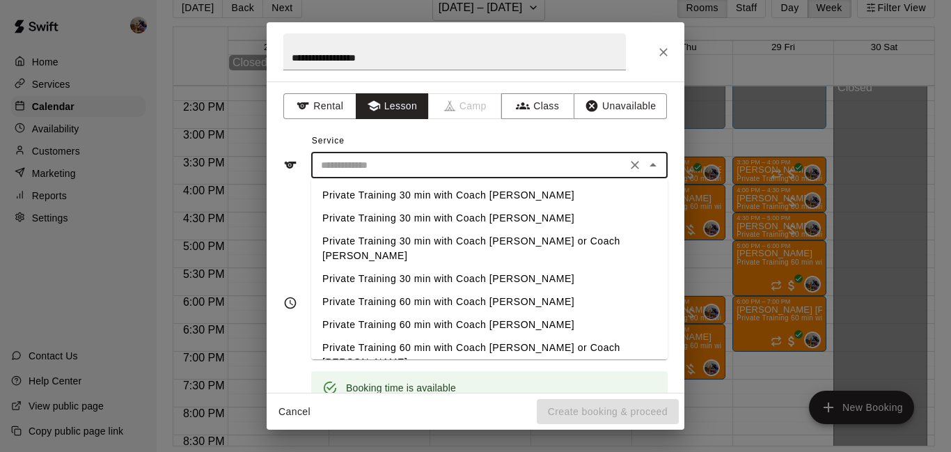
click at [457, 290] on li "Private Training 60 min with Coach [PERSON_NAME]" at bounding box center [489, 301] width 356 height 23
type input "**********"
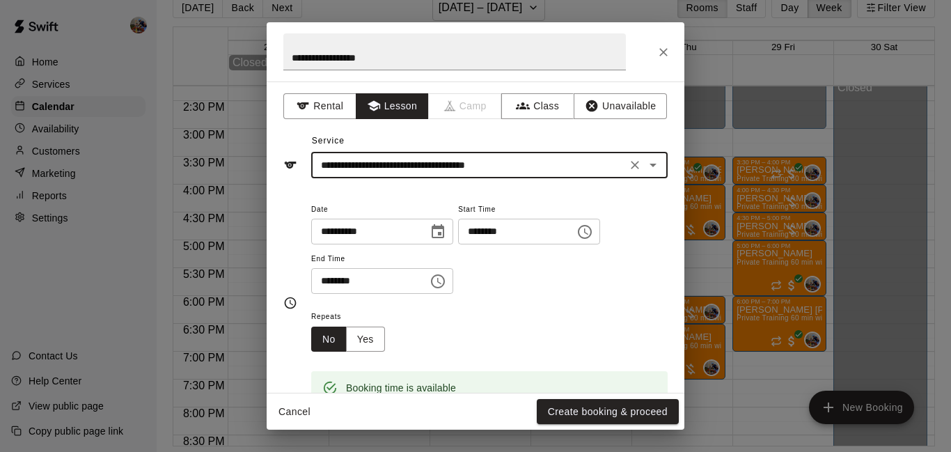
click at [446, 235] on icon "Choose date, selected date is Aug 28, 2025" at bounding box center [437, 231] width 17 height 17
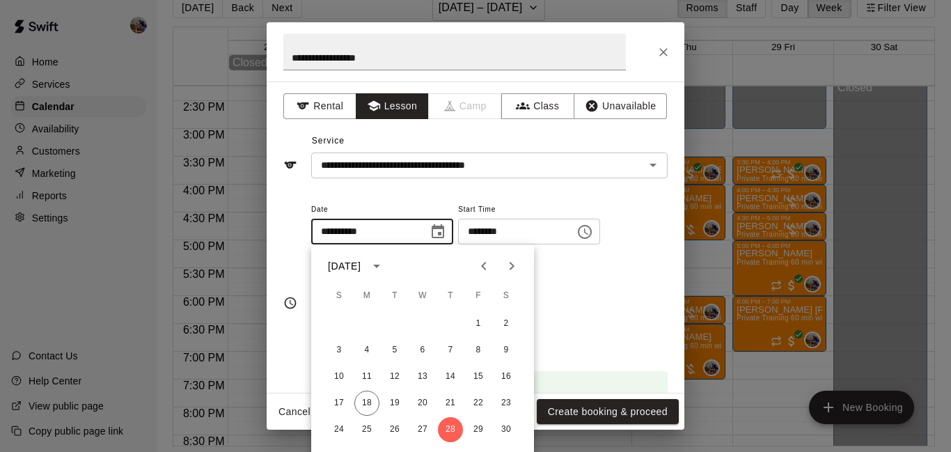
click at [509, 261] on icon "Next month" at bounding box center [511, 265] width 17 height 17
click at [388, 423] on button "30" at bounding box center [394, 429] width 25 height 25
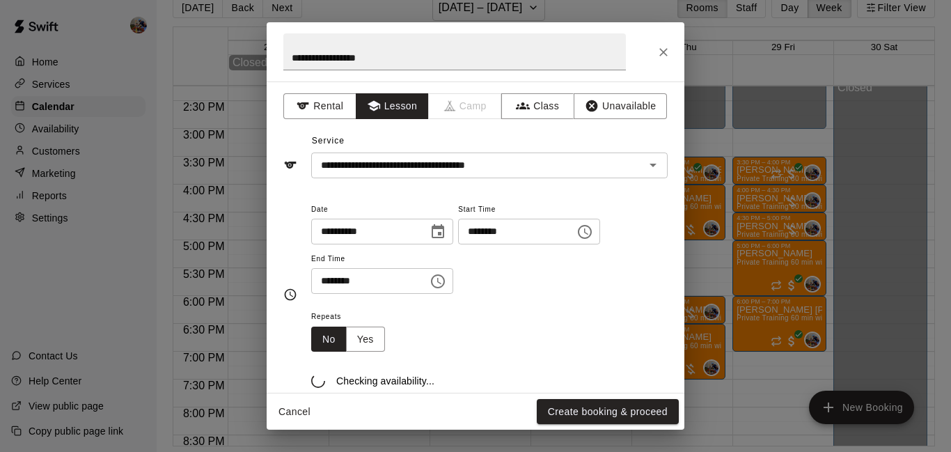
type input "**********"
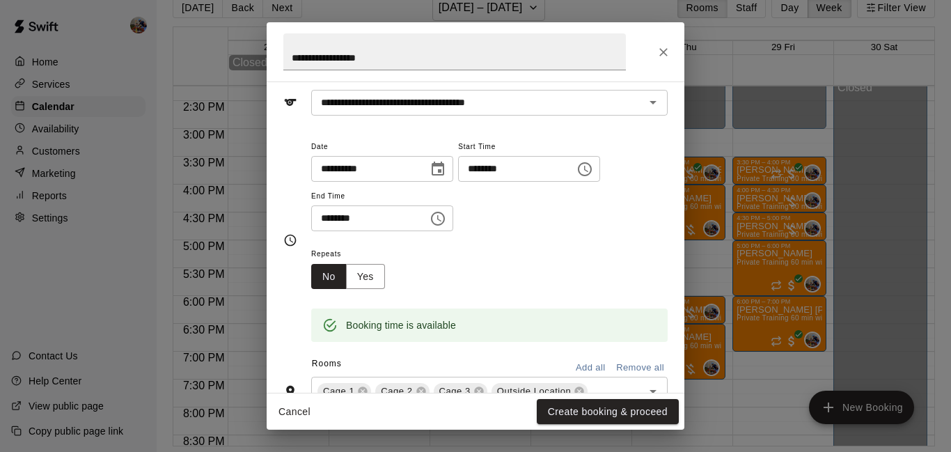
scroll to position [70, 0]
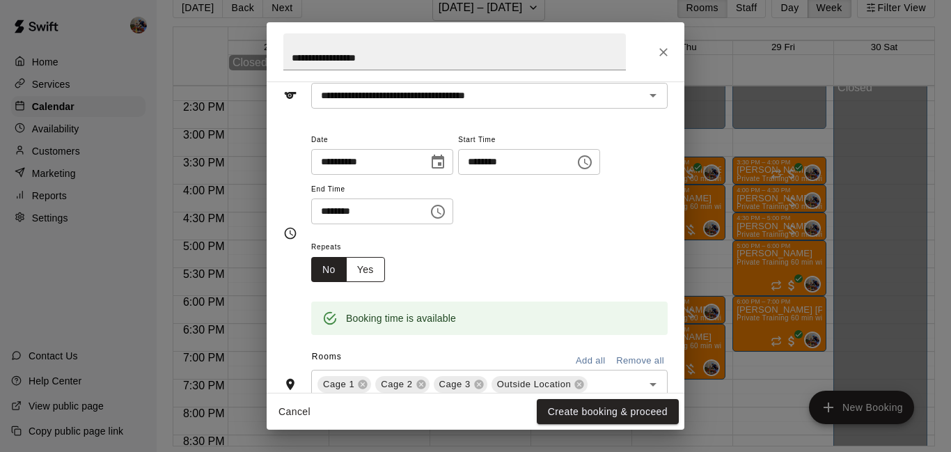
click at [370, 283] on button "Yes" at bounding box center [365, 270] width 39 height 26
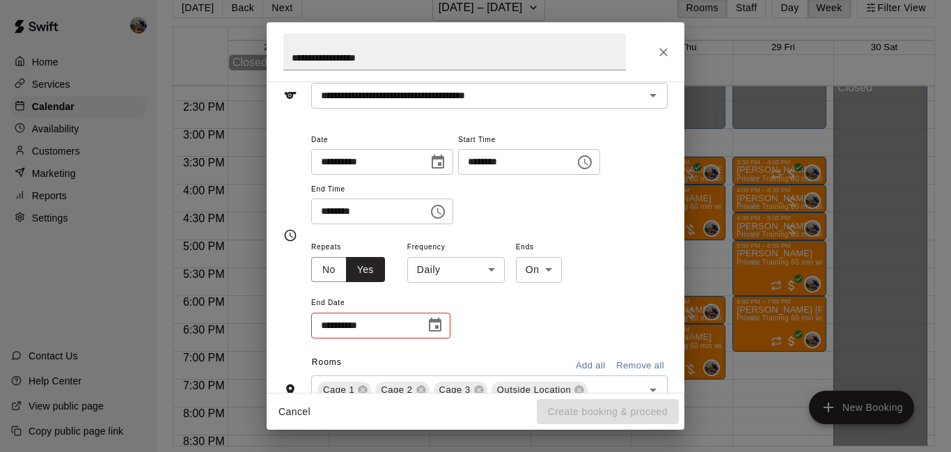
click at [464, 325] on body "Home Services Calendar Availability Customers Marketing Reports Settings Contac…" at bounding box center [475, 215] width 951 height 474
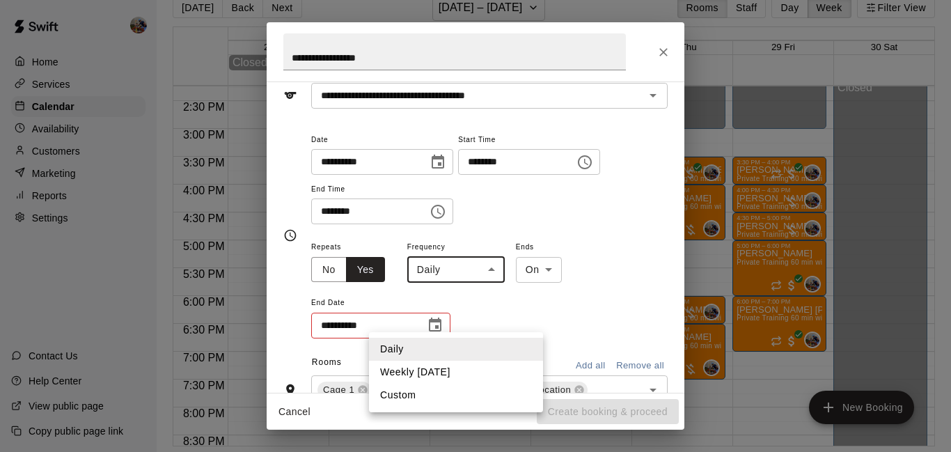
click at [450, 363] on li "Weekly [DATE]" at bounding box center [456, 371] width 174 height 23
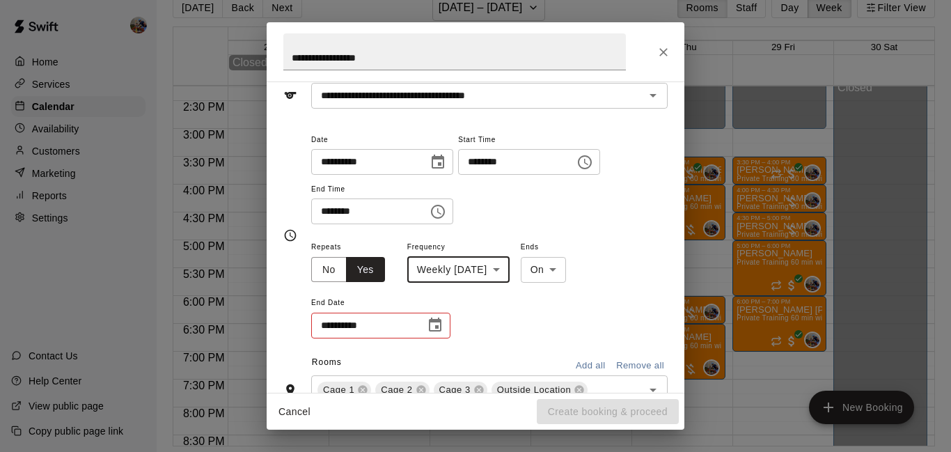
type input "******"
click at [452, 174] on button "Choose date, selected date is Dec 30, 2025" at bounding box center [438, 162] width 28 height 28
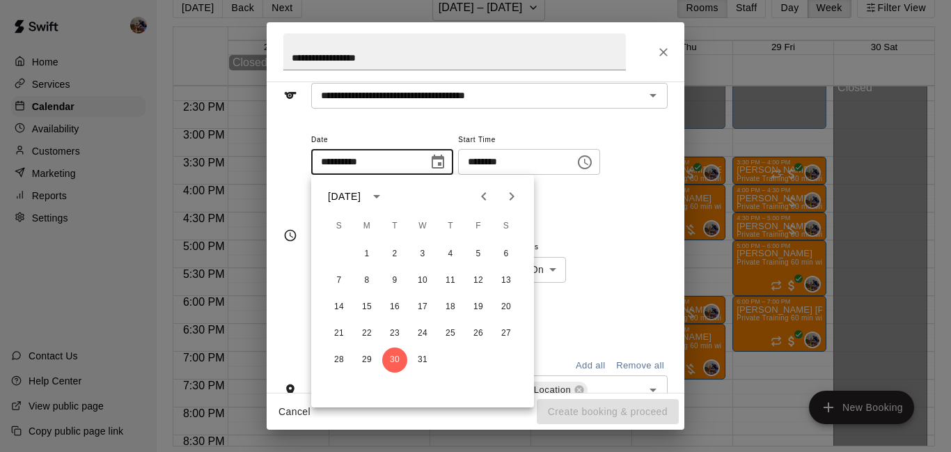
click at [483, 193] on icon "Previous month" at bounding box center [483, 196] width 17 height 17
click at [454, 356] on button "28" at bounding box center [450, 359] width 25 height 25
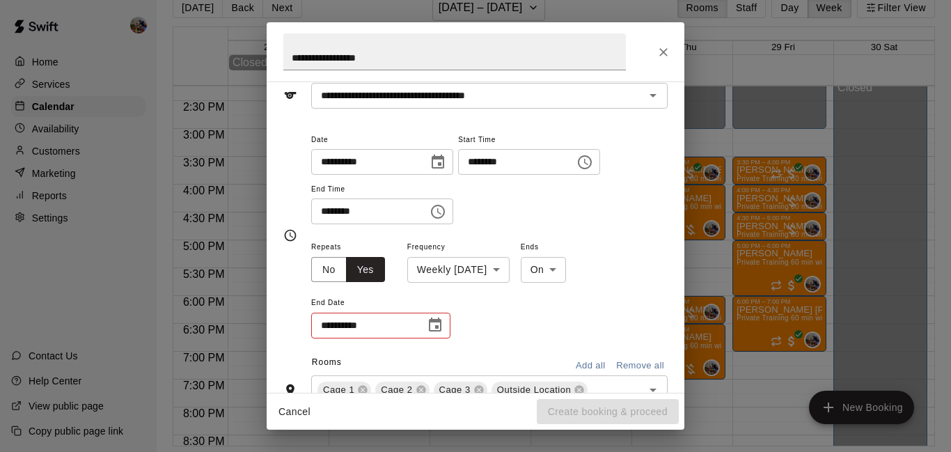
type input "**********"
click at [430, 333] on icon "Choose date" at bounding box center [435, 325] width 17 height 17
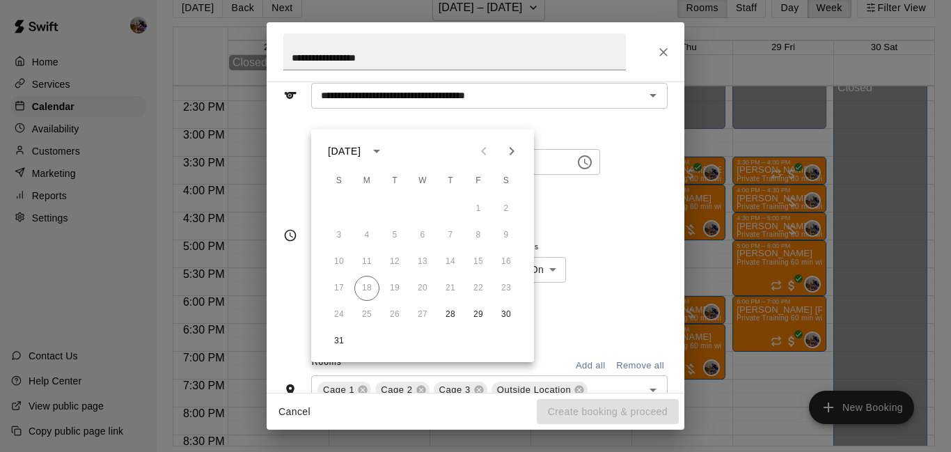
click at [516, 157] on icon "Next month" at bounding box center [511, 151] width 17 height 17
click at [393, 308] on button "30" at bounding box center [394, 314] width 25 height 25
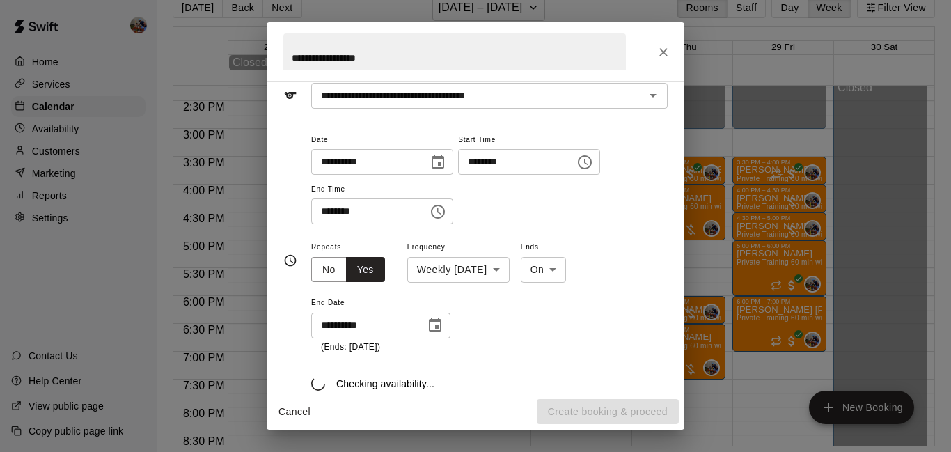
type input "**********"
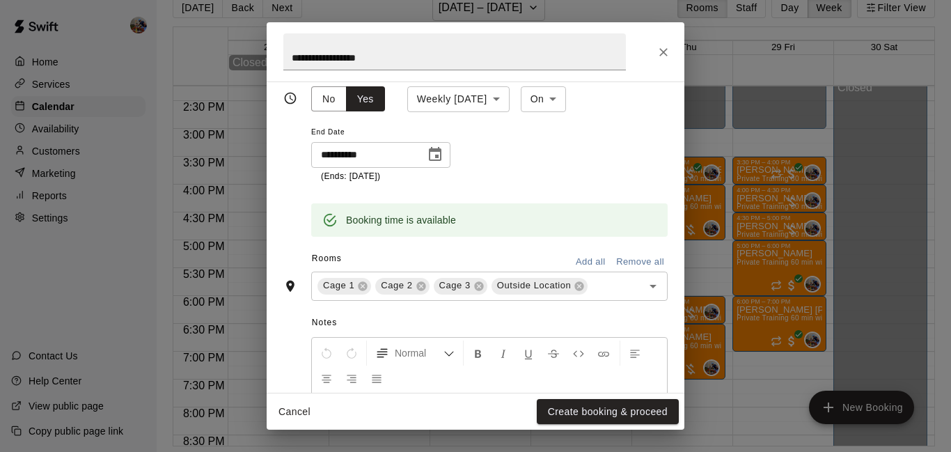
scroll to position [243, 0]
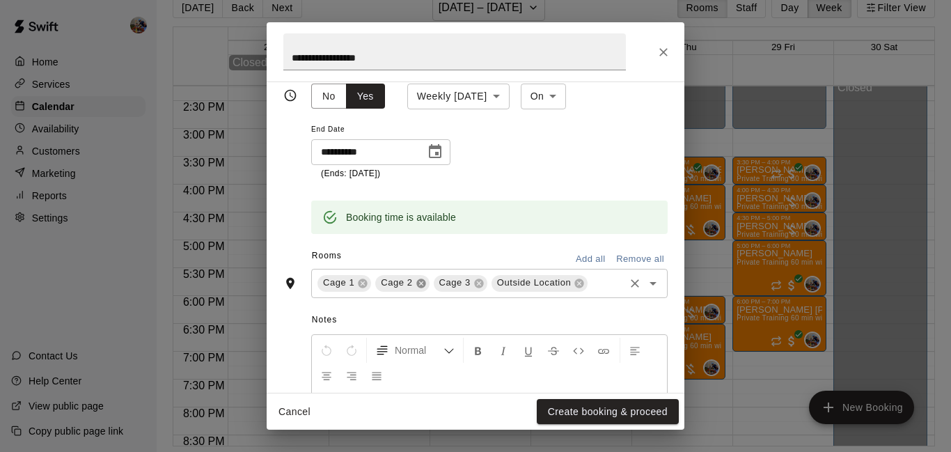
click at [416, 289] on icon at bounding box center [420, 283] width 11 height 11
click at [416, 298] on div "Cage 1 Cage 2 Cage 3 Outside Location ​" at bounding box center [489, 283] width 356 height 29
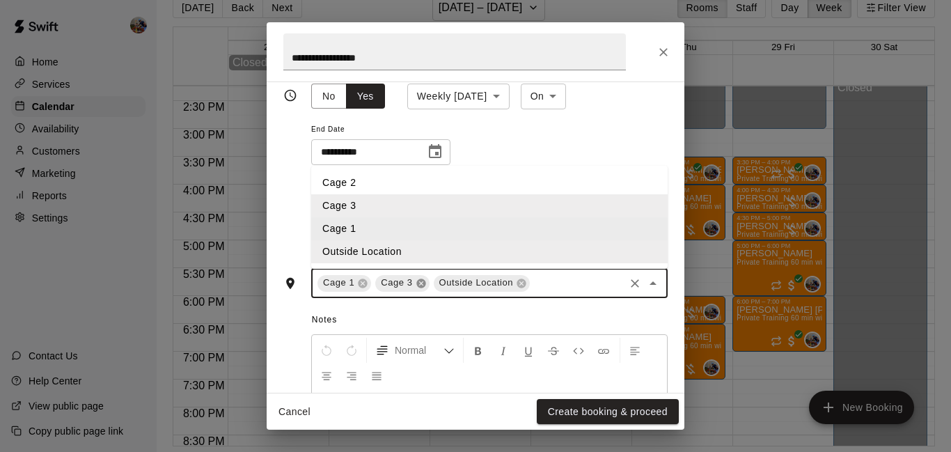
click at [416, 289] on icon at bounding box center [420, 283] width 11 height 11
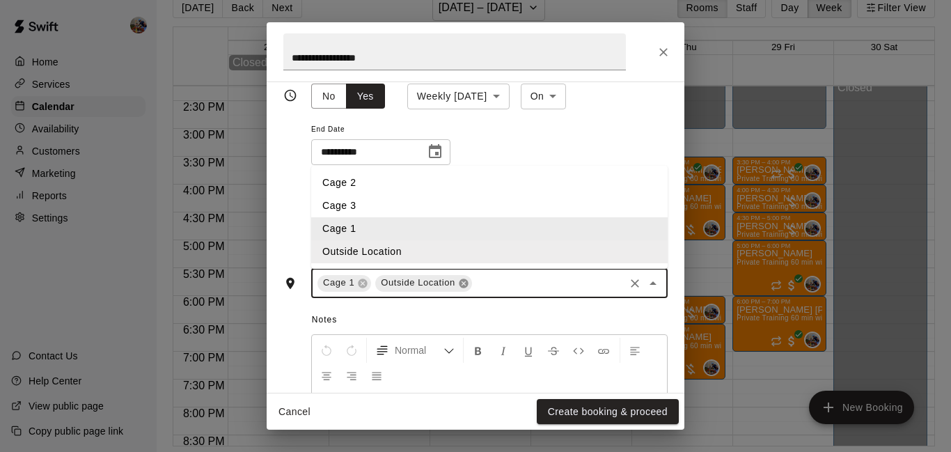
click at [463, 287] on icon at bounding box center [463, 282] width 9 height 9
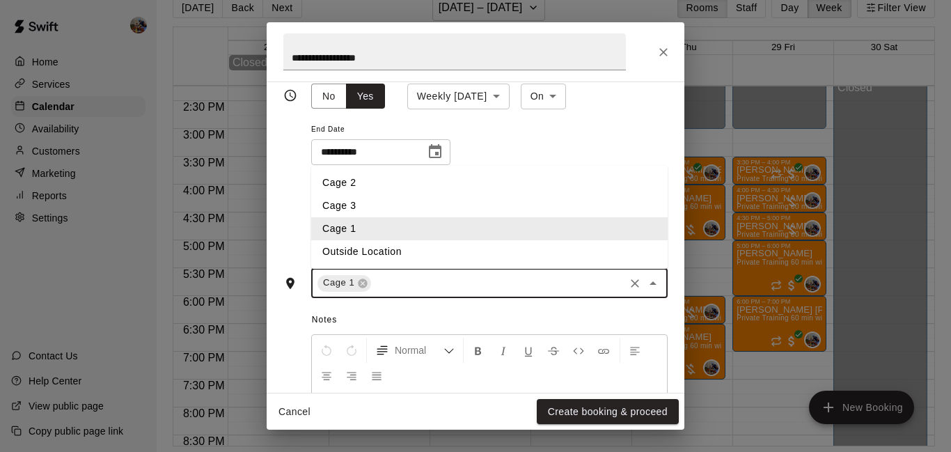
click at [369, 240] on li "Cage 1" at bounding box center [489, 228] width 356 height 23
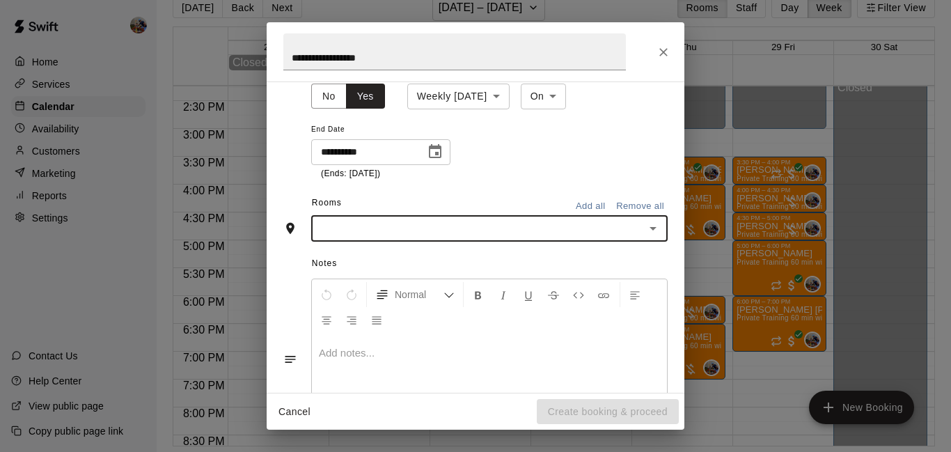
scroll to position [216, 0]
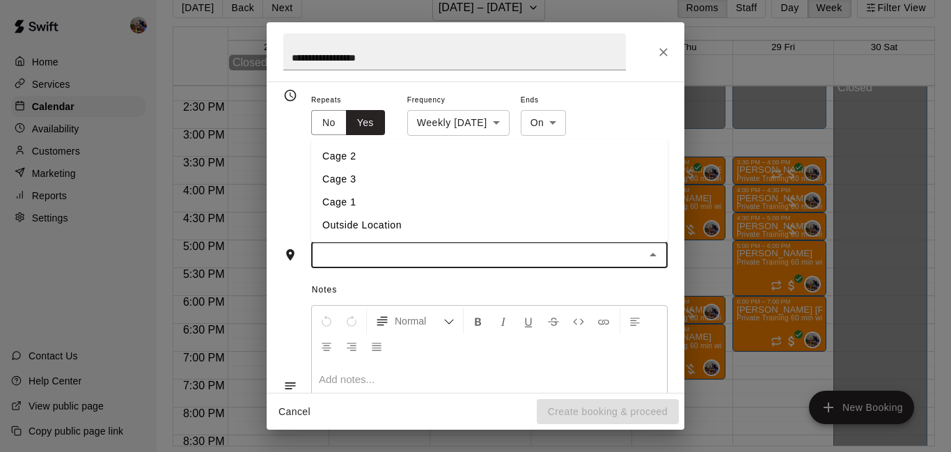
click at [351, 264] on input "text" at bounding box center [477, 254] width 325 height 17
click at [348, 214] on li "Cage 1" at bounding box center [489, 202] width 356 height 23
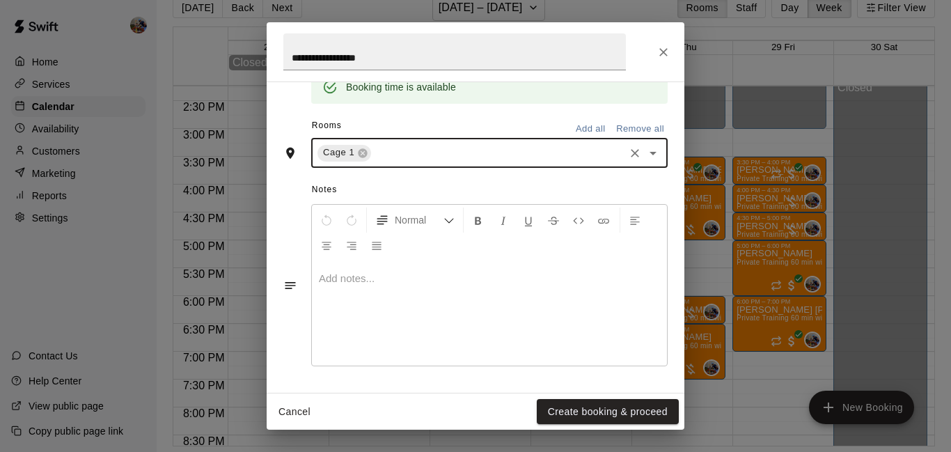
scroll to position [0, 0]
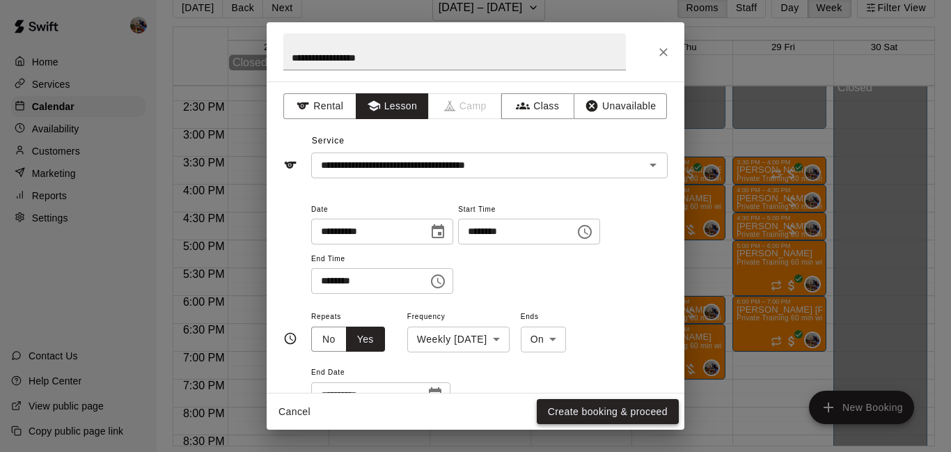
click at [612, 413] on button "Create booking & proceed" at bounding box center [608, 412] width 142 height 26
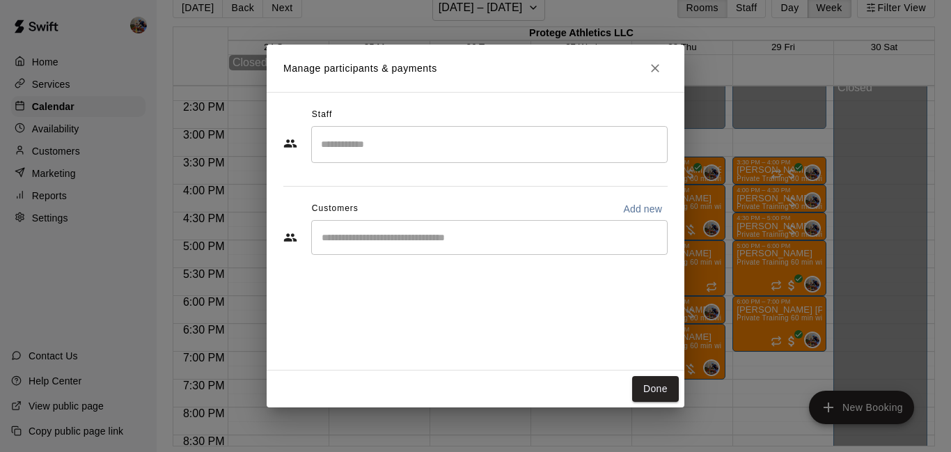
click at [484, 138] on input "Search staff" at bounding box center [489, 144] width 344 height 24
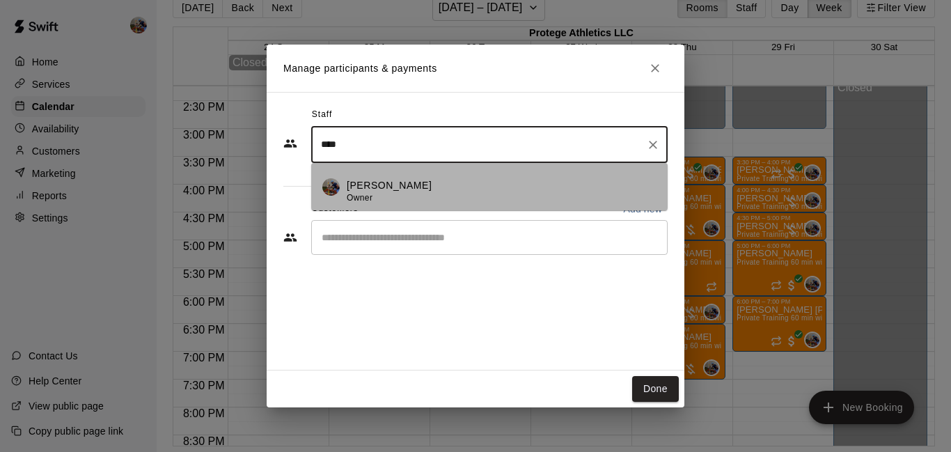
click at [456, 198] on div "[PERSON_NAME] Owner" at bounding box center [502, 191] width 310 height 27
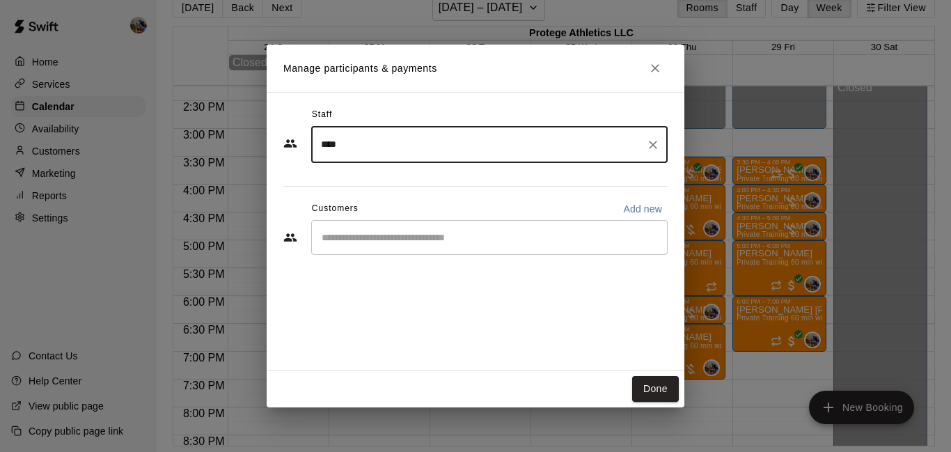
type input "****"
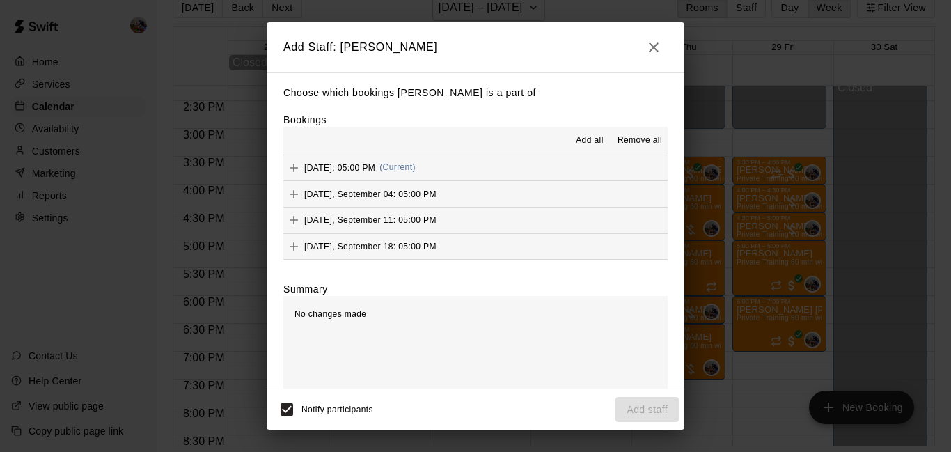
click at [589, 136] on span "Add all" at bounding box center [589, 141] width 28 height 14
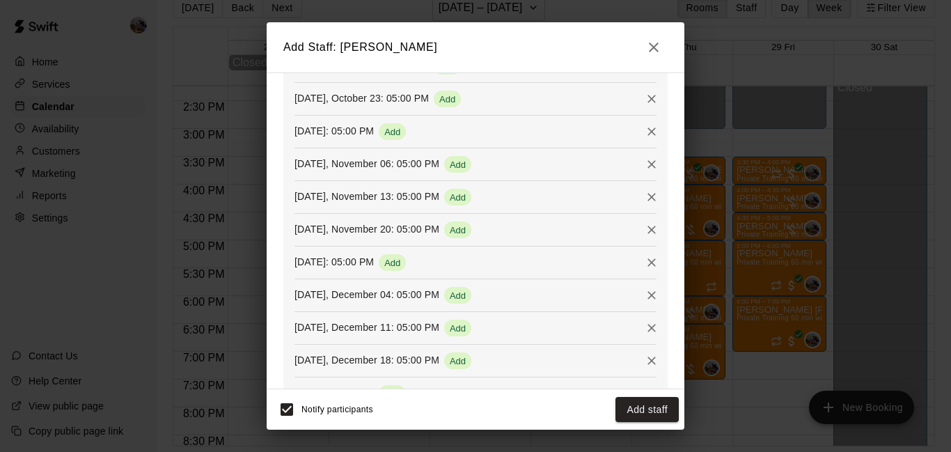
scroll to position [548, 0]
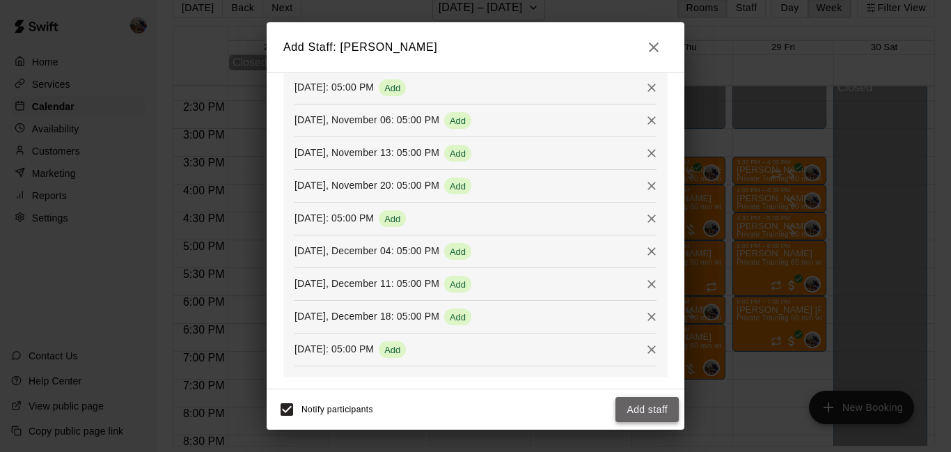
click at [664, 404] on button "Add staff" at bounding box center [646, 410] width 63 height 26
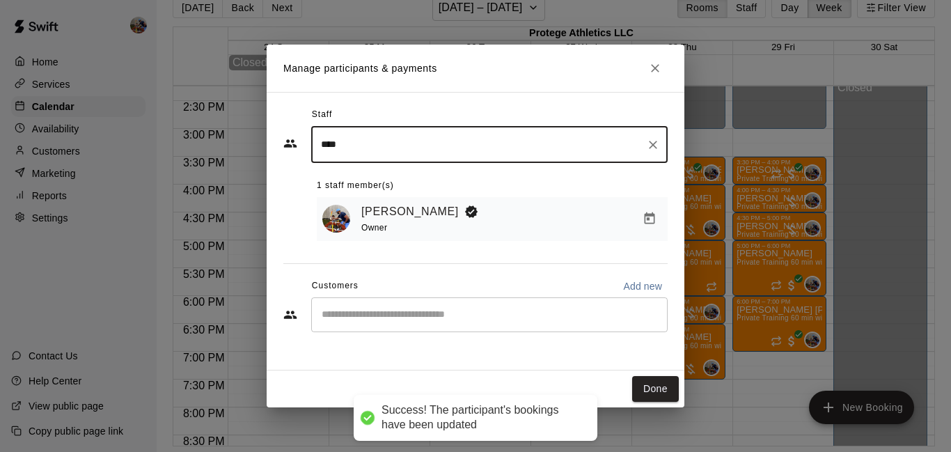
scroll to position [0, 0]
click at [524, 318] on input "Start typing to search customers..." at bounding box center [489, 315] width 344 height 14
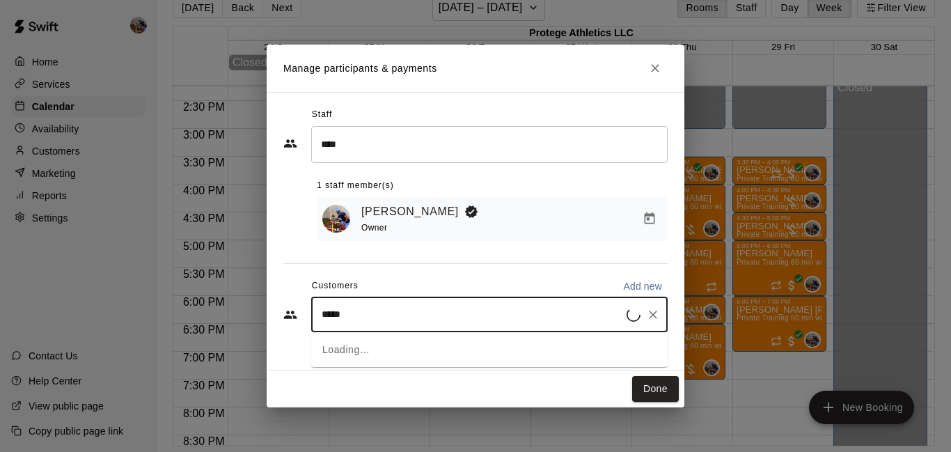
type input "******"
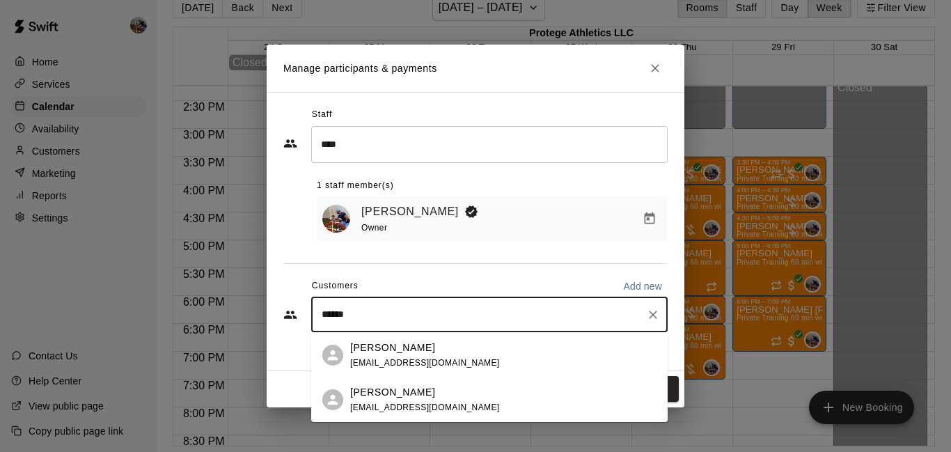
click at [506, 351] on div "[PERSON_NAME] [EMAIL_ADDRESS][DOMAIN_NAME]" at bounding box center [503, 355] width 306 height 30
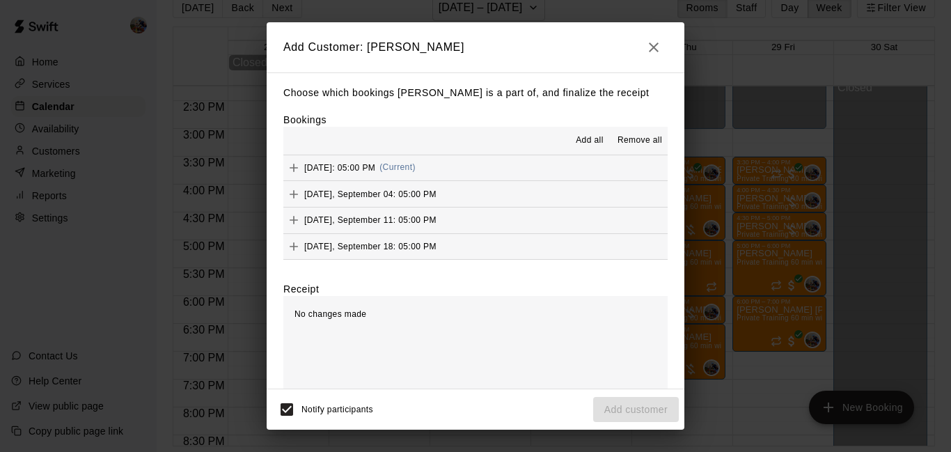
click at [592, 139] on span "Add all" at bounding box center [589, 141] width 28 height 14
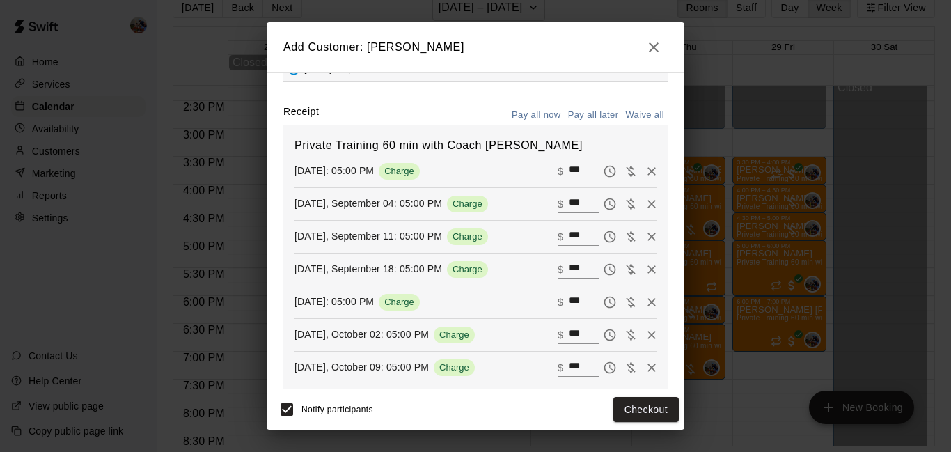
scroll to position [31, 0]
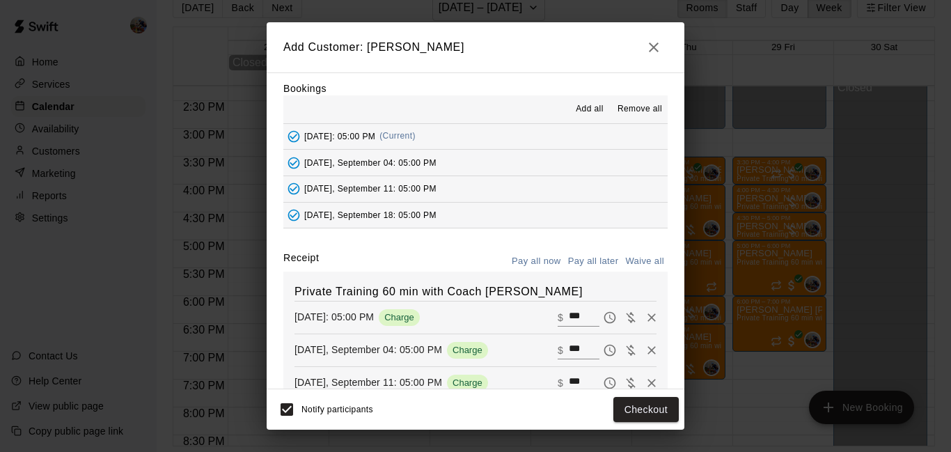
click at [646, 257] on button "Waive all" at bounding box center [644, 262] width 46 height 22
type input "*"
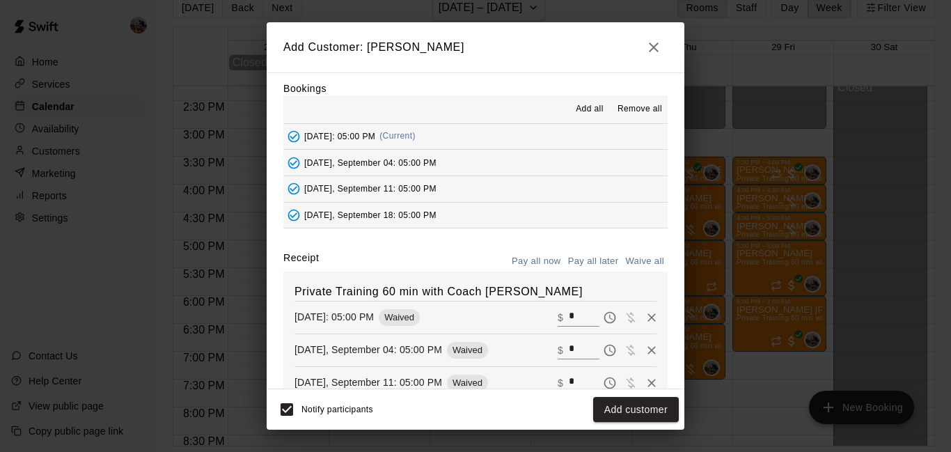
type input "*"
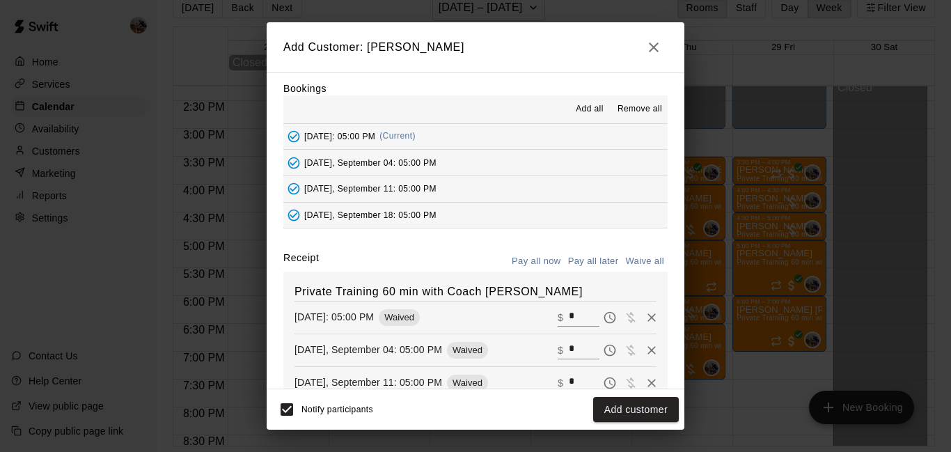
type input "*"
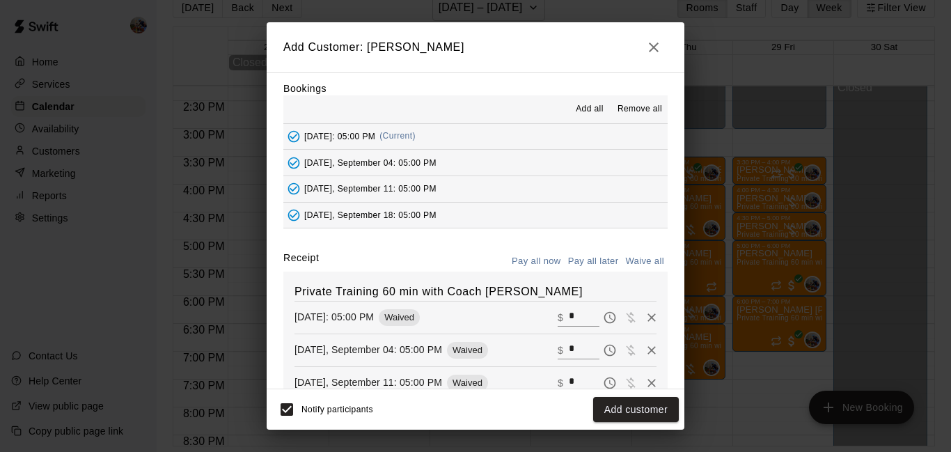
type input "*"
click at [641, 410] on button "Add customer" at bounding box center [636, 410] width 86 height 26
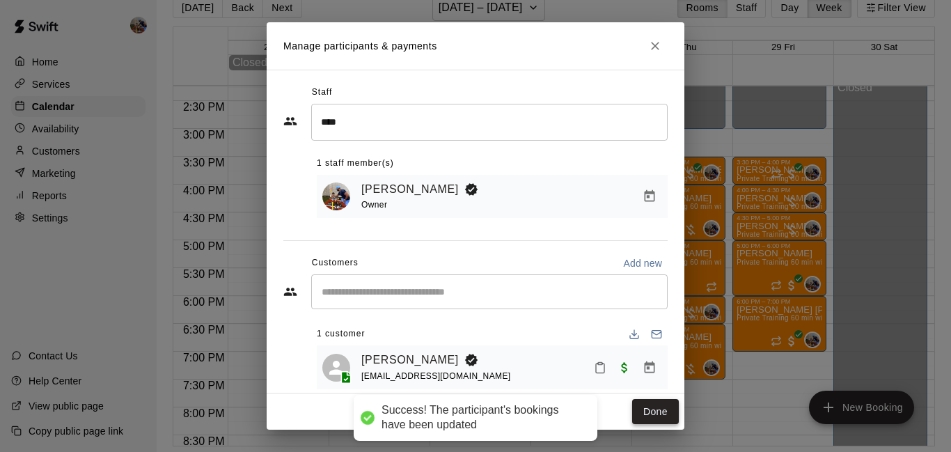
click at [655, 412] on button "Done" at bounding box center [655, 412] width 47 height 26
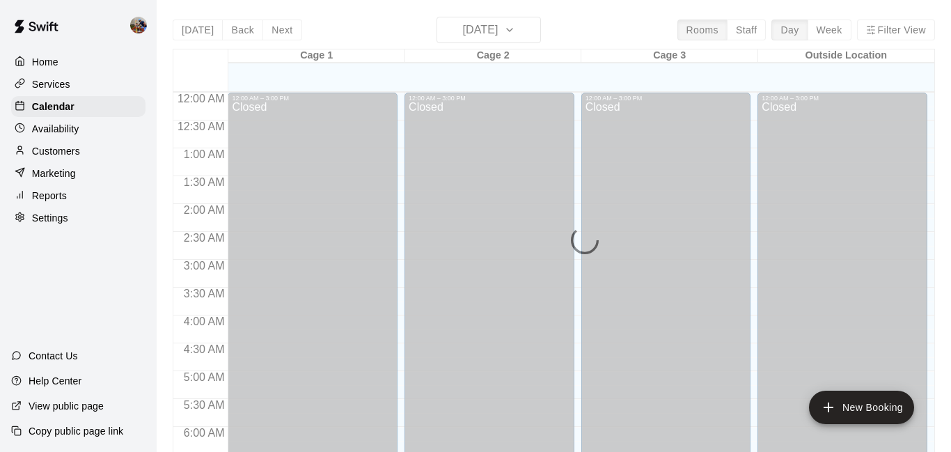
scroll to position [920, 0]
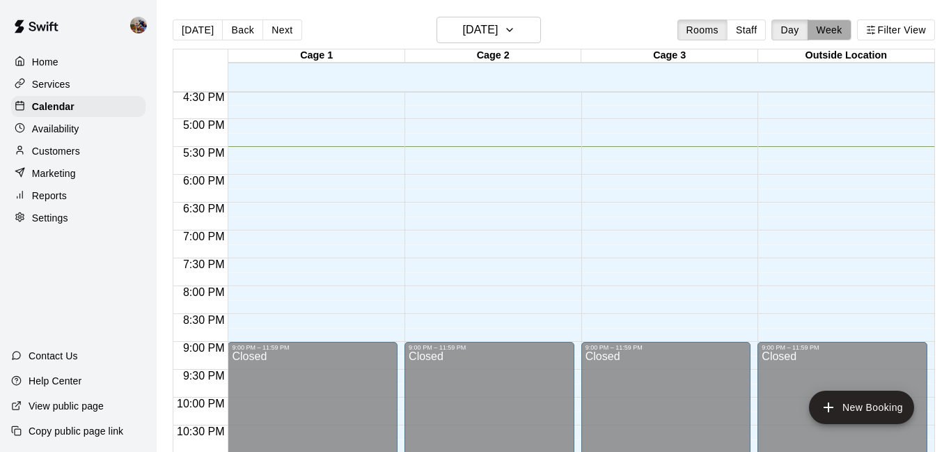
click at [820, 36] on button "Week" at bounding box center [829, 29] width 44 height 21
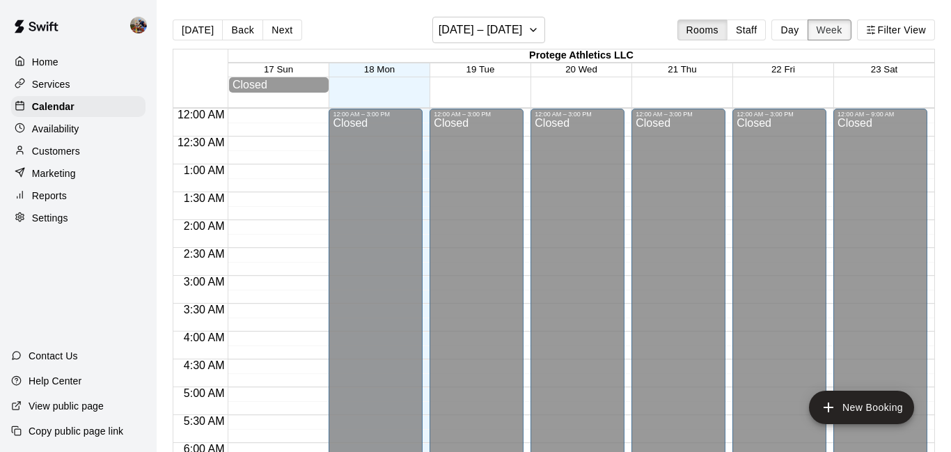
scroll to position [974, 0]
